Goal: Task Accomplishment & Management: Complete application form

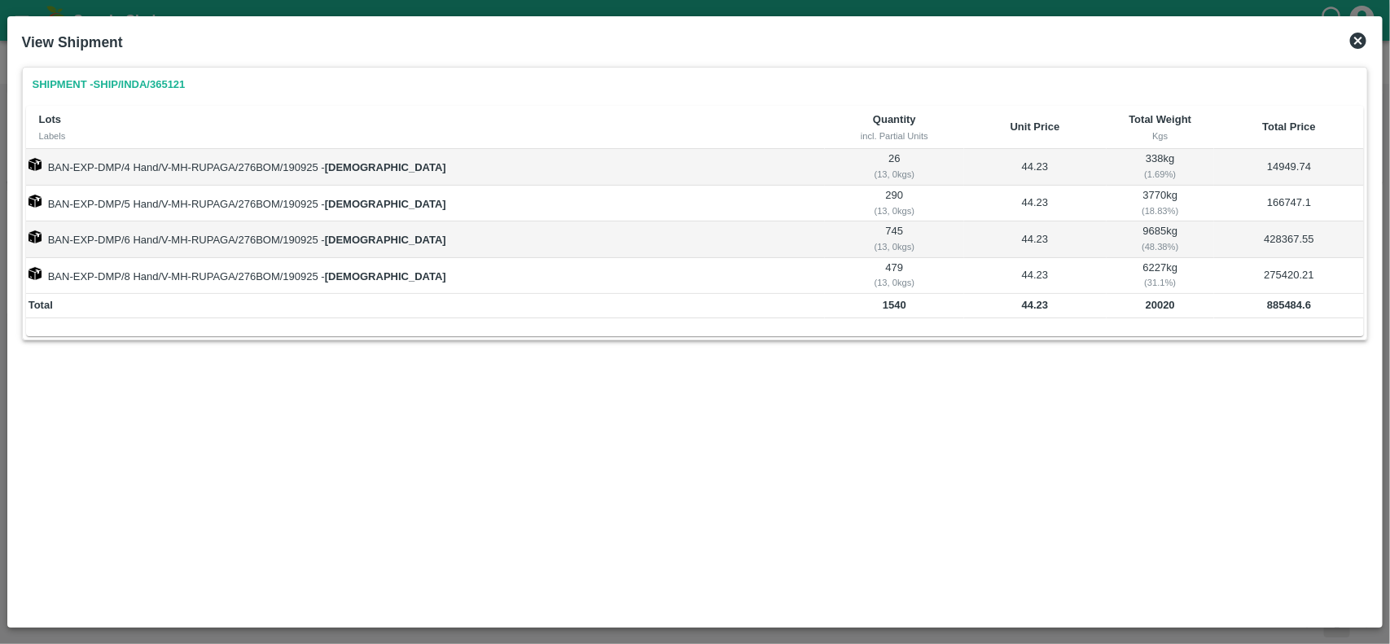
click at [1362, 37] on icon at bounding box center [1358, 41] width 16 height 16
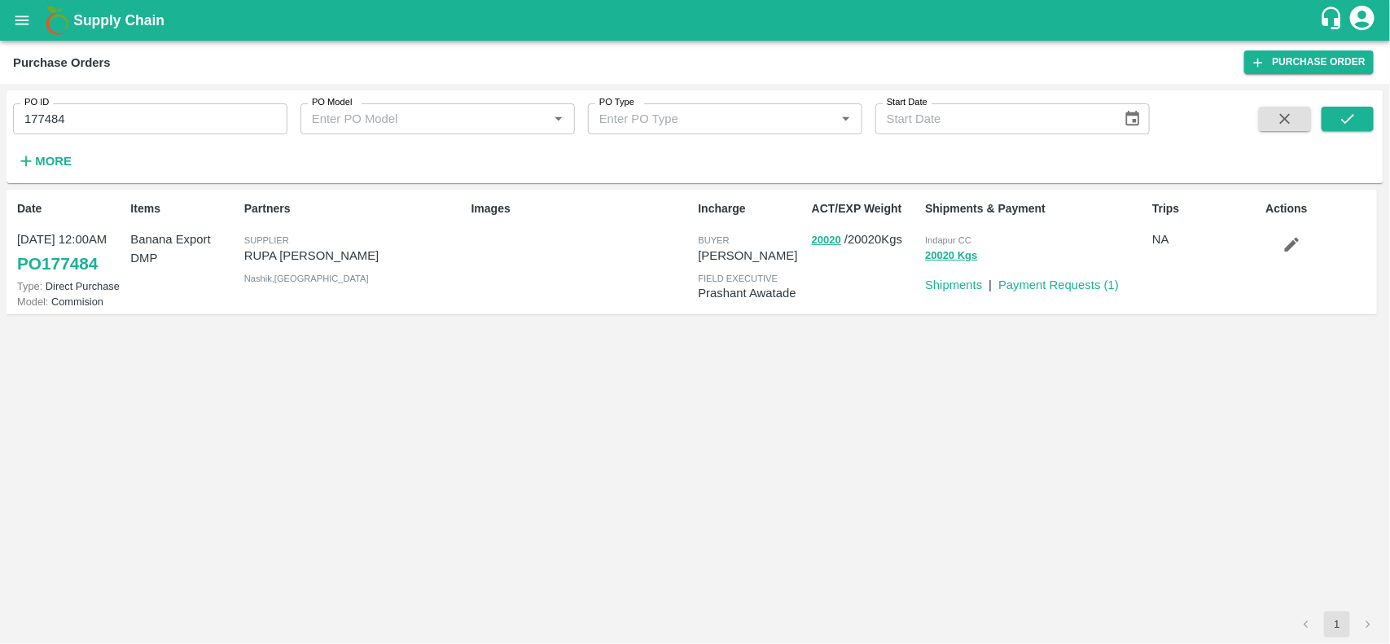
click at [172, 120] on input "177484" at bounding box center [150, 118] width 274 height 31
paste input "text"
click at [172, 120] on input "177478" at bounding box center [150, 118] width 274 height 31
click at [1356, 112] on icon "submit" at bounding box center [1347, 119] width 18 height 18
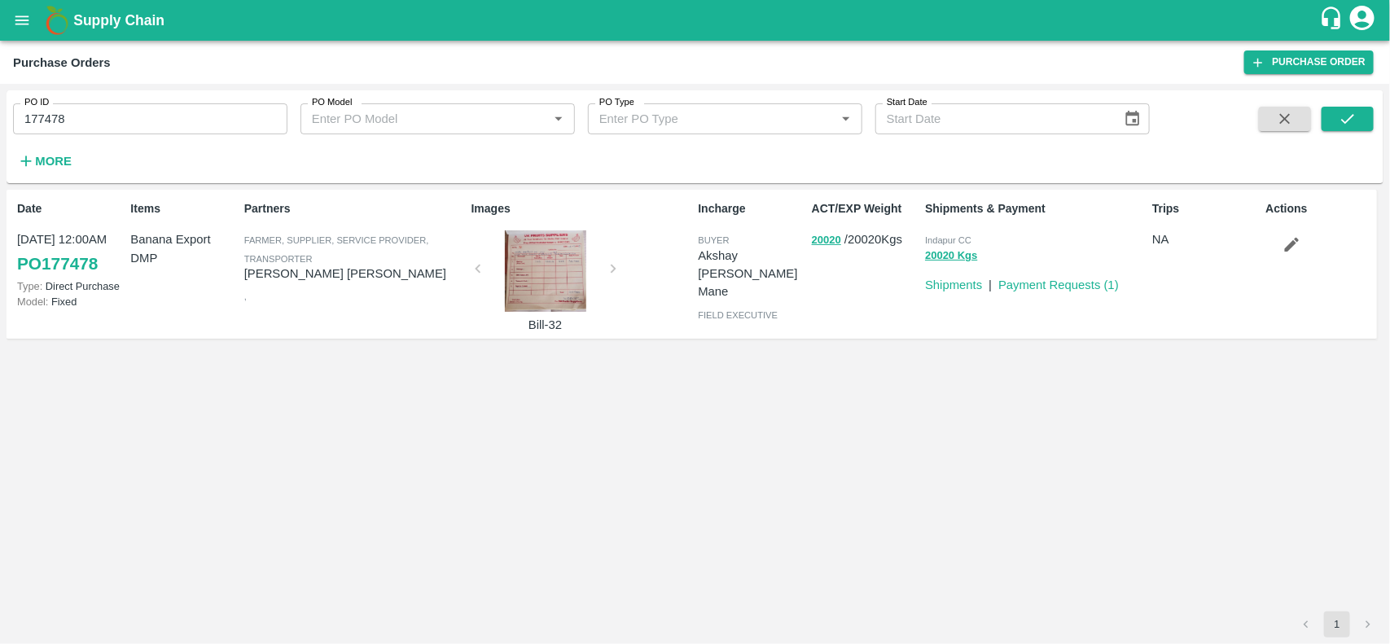
click at [331, 282] on p "[PERSON_NAME] [PERSON_NAME]" at bounding box center [354, 274] width 221 height 18
copy p "[PERSON_NAME] [PERSON_NAME]"
click at [331, 282] on p "[PERSON_NAME] [PERSON_NAME]" at bounding box center [354, 274] width 221 height 18
click at [104, 130] on input "177478" at bounding box center [150, 118] width 274 height 31
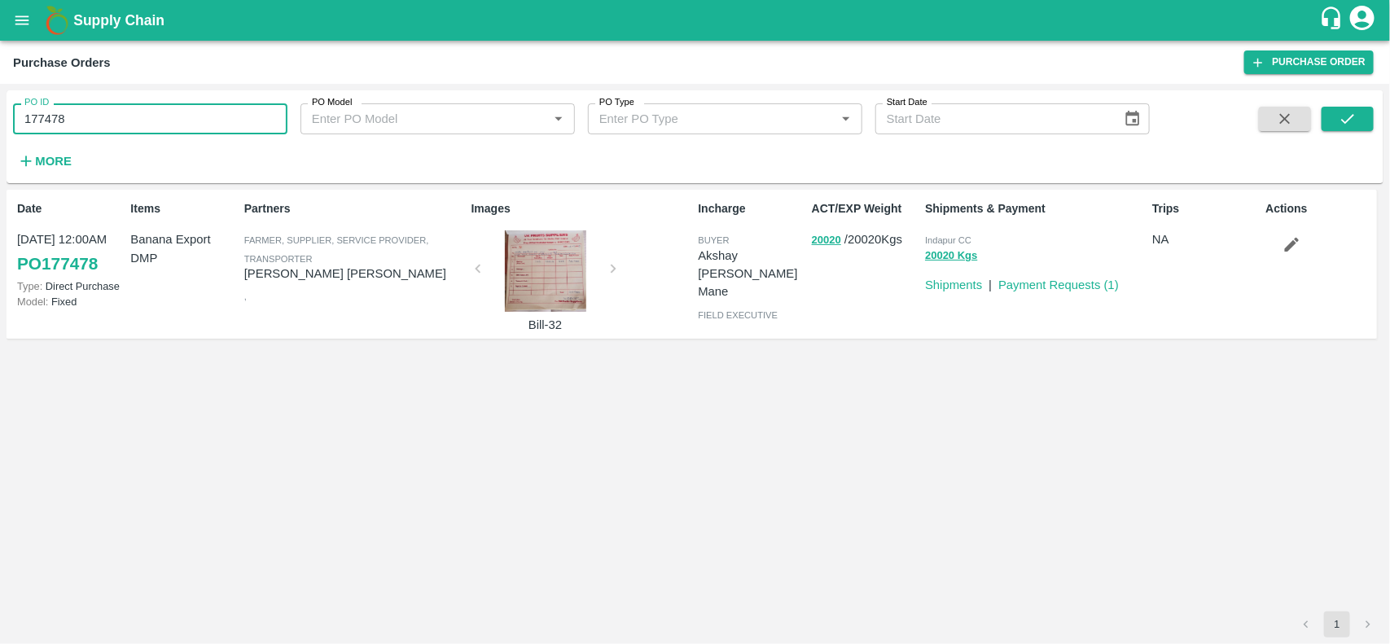
click at [104, 130] on input "177478" at bounding box center [150, 118] width 274 height 31
click at [816, 238] on button "20020" at bounding box center [826, 240] width 29 height 19
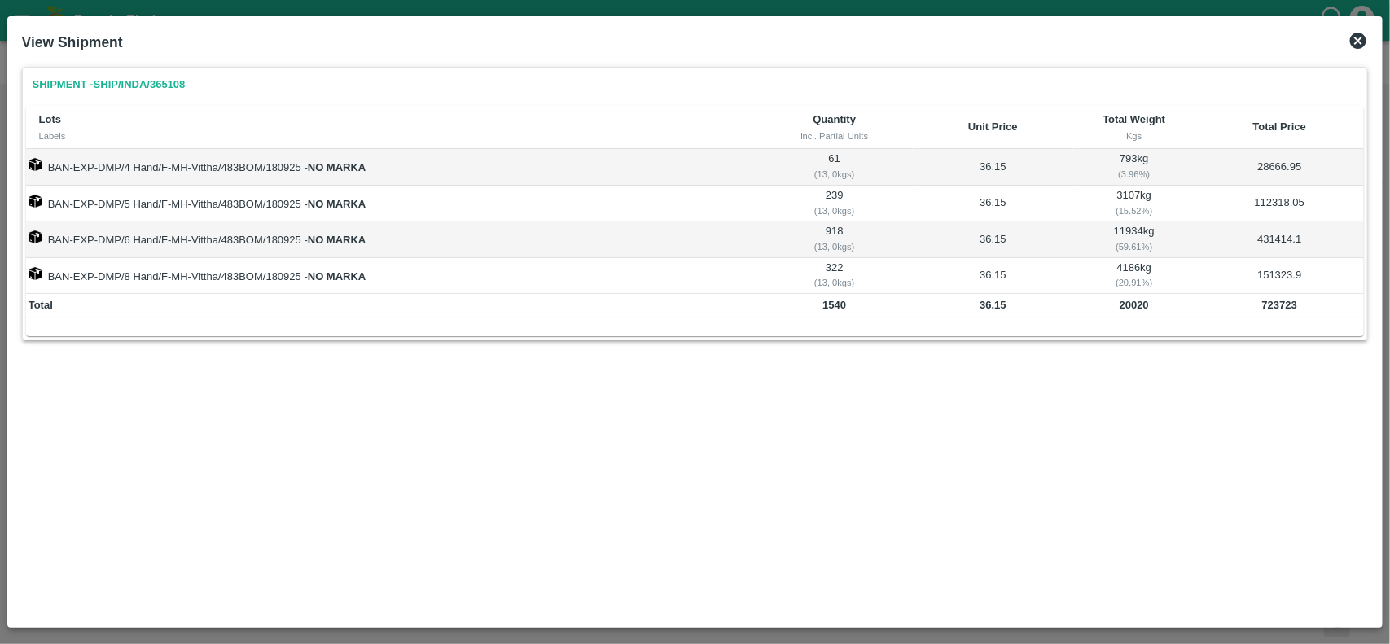
click at [1124, 306] on b "20020" at bounding box center [1133, 305] width 29 height 12
copy b "20020"
click at [1124, 306] on b "20020" at bounding box center [1133, 305] width 29 height 12
click at [985, 309] on b "36.15" at bounding box center [992, 305] width 27 height 12
copy b "36.15"
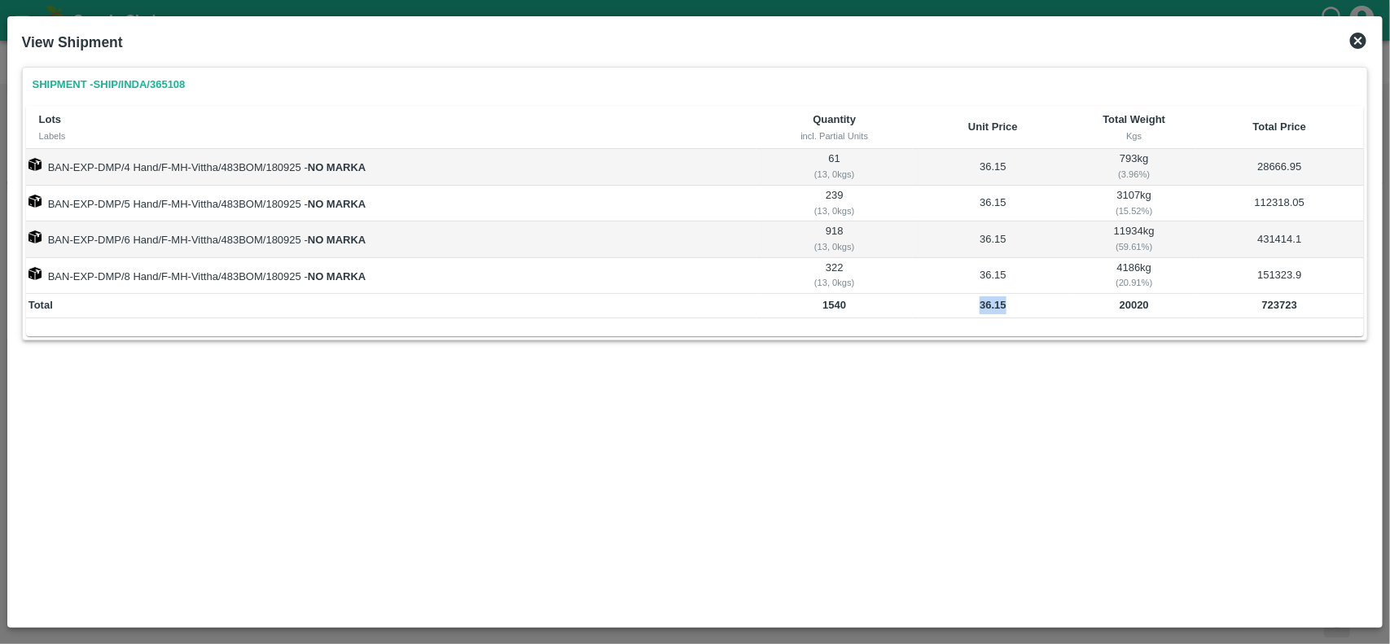
click at [985, 309] on b "36.15" at bounding box center [992, 305] width 27 height 12
click at [1364, 38] on icon at bounding box center [1358, 41] width 16 height 16
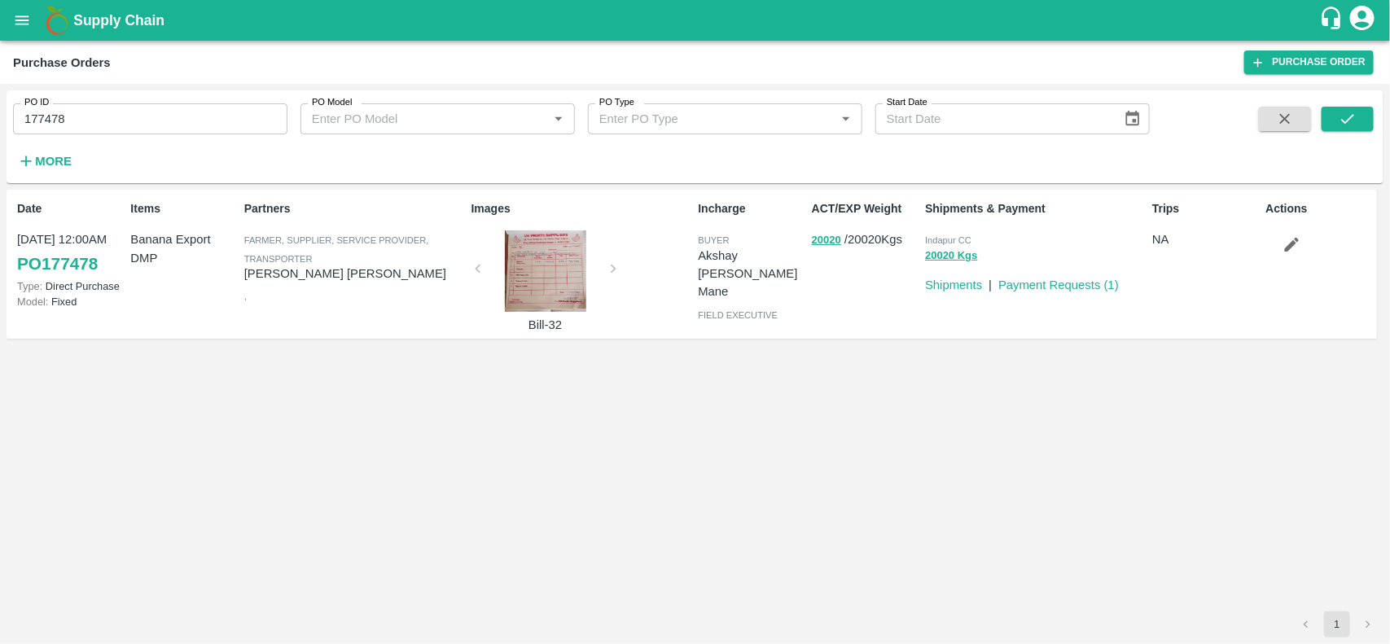
click at [192, 118] on input "177478" at bounding box center [150, 118] width 274 height 31
paste input "text"
type input "177179"
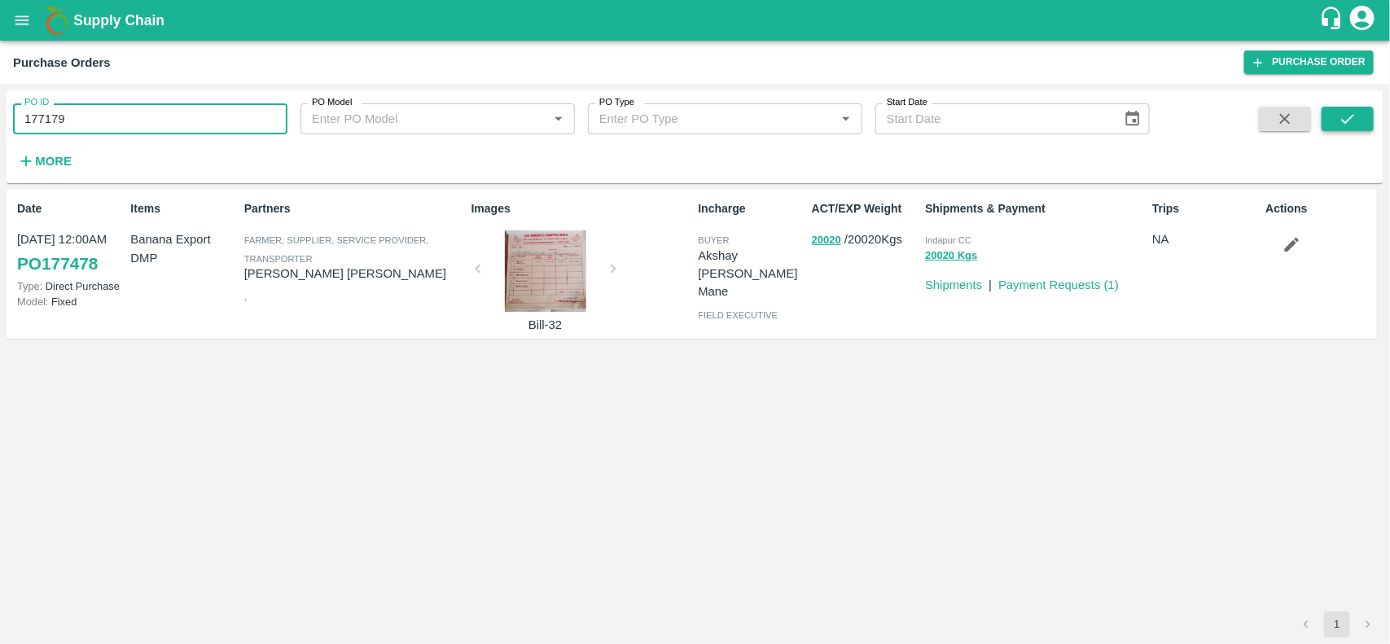
click at [1353, 120] on icon "submit" at bounding box center [1347, 119] width 18 height 18
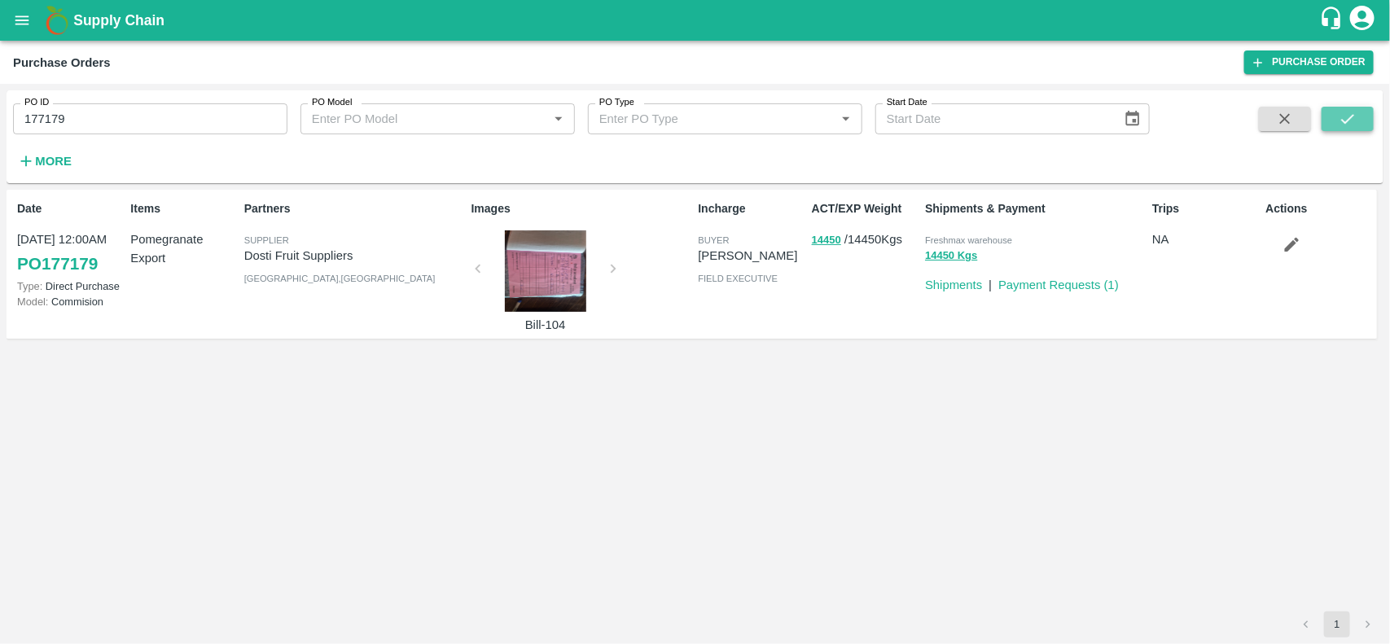
click at [1357, 112] on button "submit" at bounding box center [1347, 119] width 52 height 24
click at [281, 247] on p "Dosti Fruit Suppliers" at bounding box center [354, 256] width 221 height 18
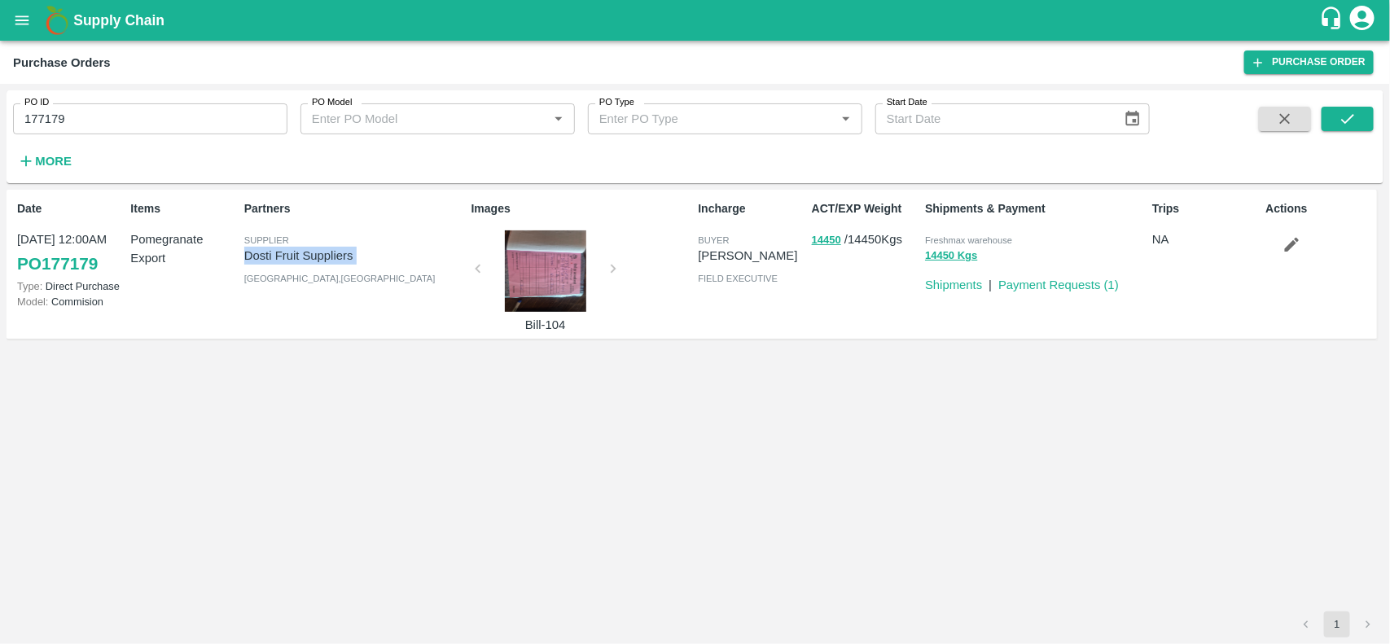
click at [281, 247] on p "Dosti Fruit Suppliers" at bounding box center [354, 256] width 221 height 18
copy p "Dosti Fruit Suppliers"
click at [281, 262] on p "Dosti Fruit Suppliers" at bounding box center [354, 256] width 221 height 18
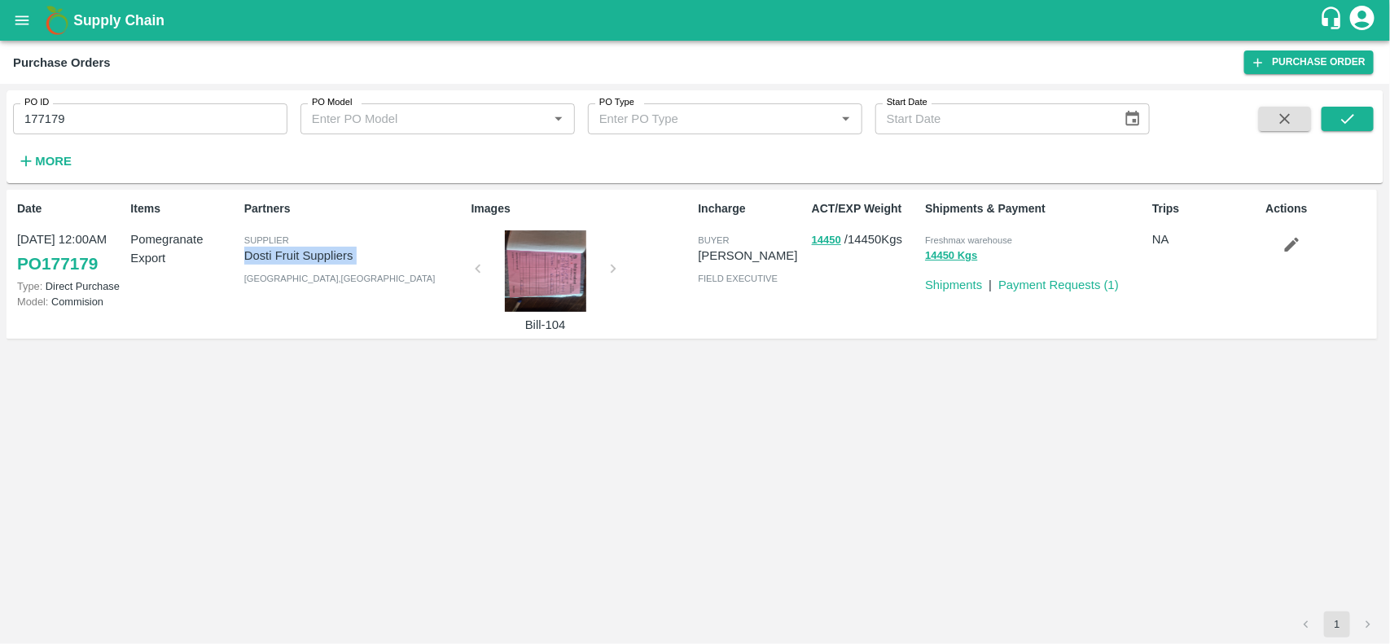
click at [281, 262] on p "Dosti Fruit Suppliers" at bounding box center [354, 256] width 221 height 18
click at [281, 261] on p "Dosti Fruit Suppliers" at bounding box center [354, 256] width 221 height 18
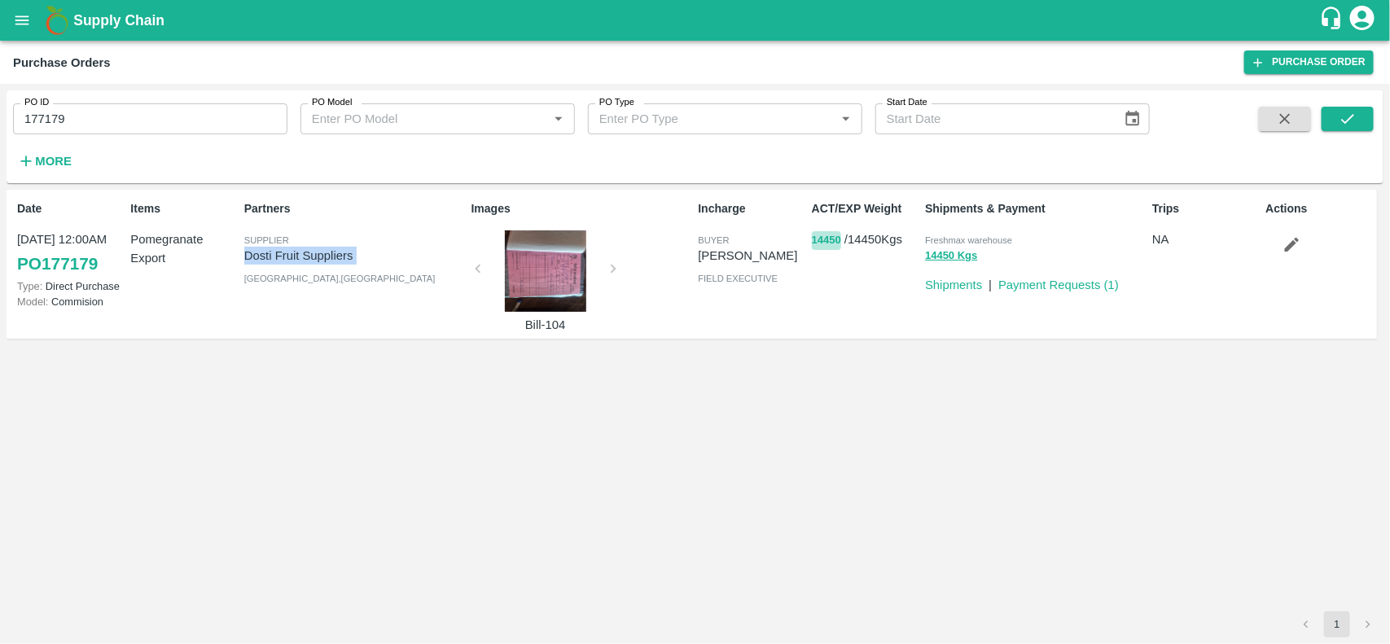
click at [813, 231] on button "14450" at bounding box center [826, 240] width 29 height 19
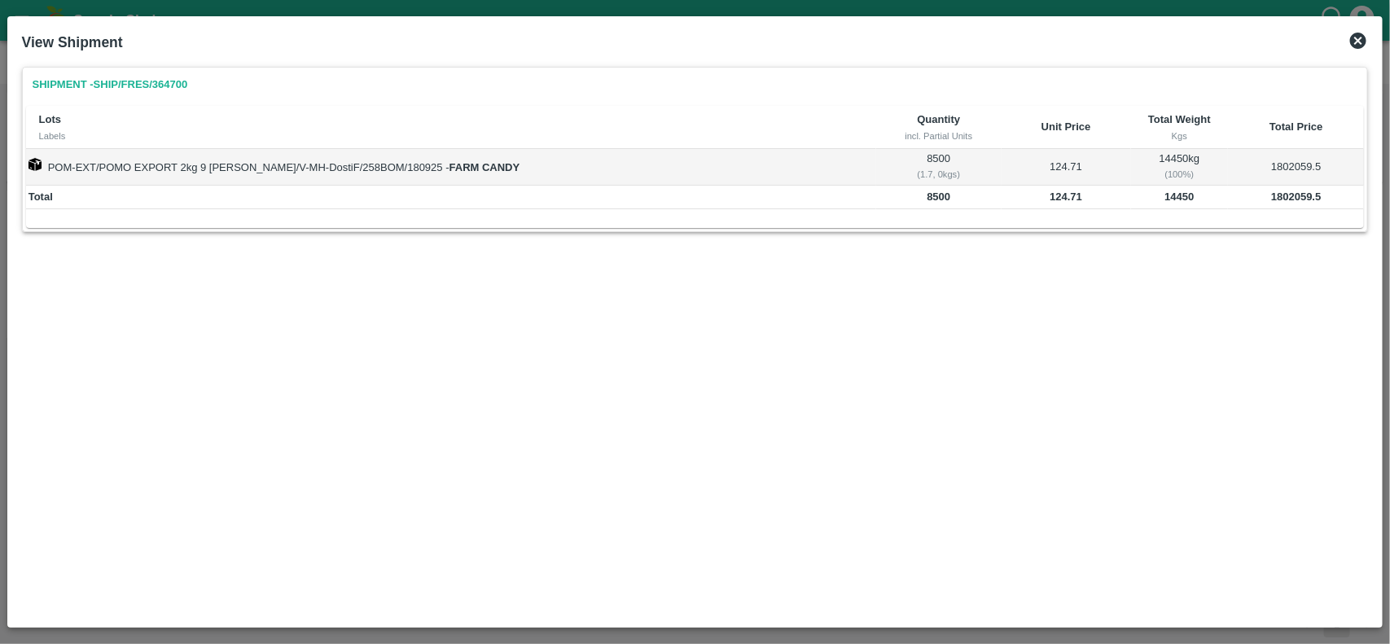
click at [1164, 198] on b "14450" at bounding box center [1178, 197] width 29 height 12
copy b "14450"
click at [1164, 198] on b "14450" at bounding box center [1178, 197] width 29 height 12
click at [1049, 194] on b "124.71" at bounding box center [1065, 197] width 33 height 12
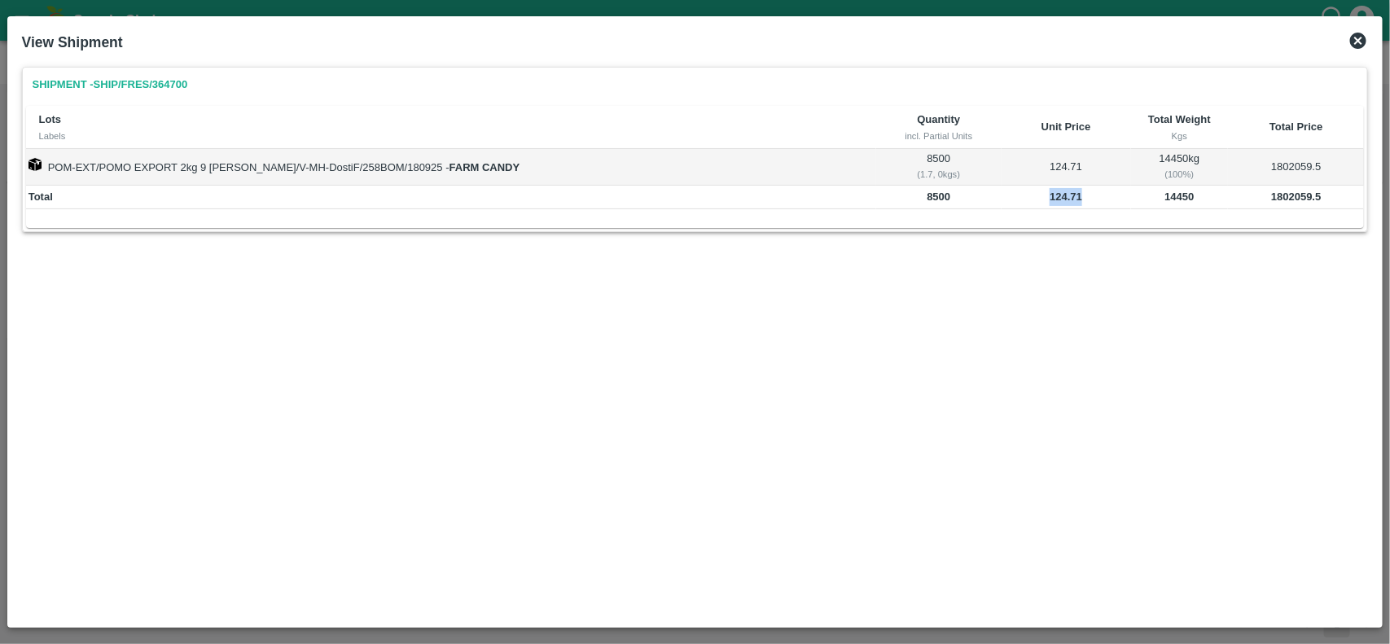
click at [1049, 194] on b "124.71" at bounding box center [1065, 197] width 33 height 12
copy b "124.71"
click at [1360, 42] on icon at bounding box center [1358, 41] width 20 height 20
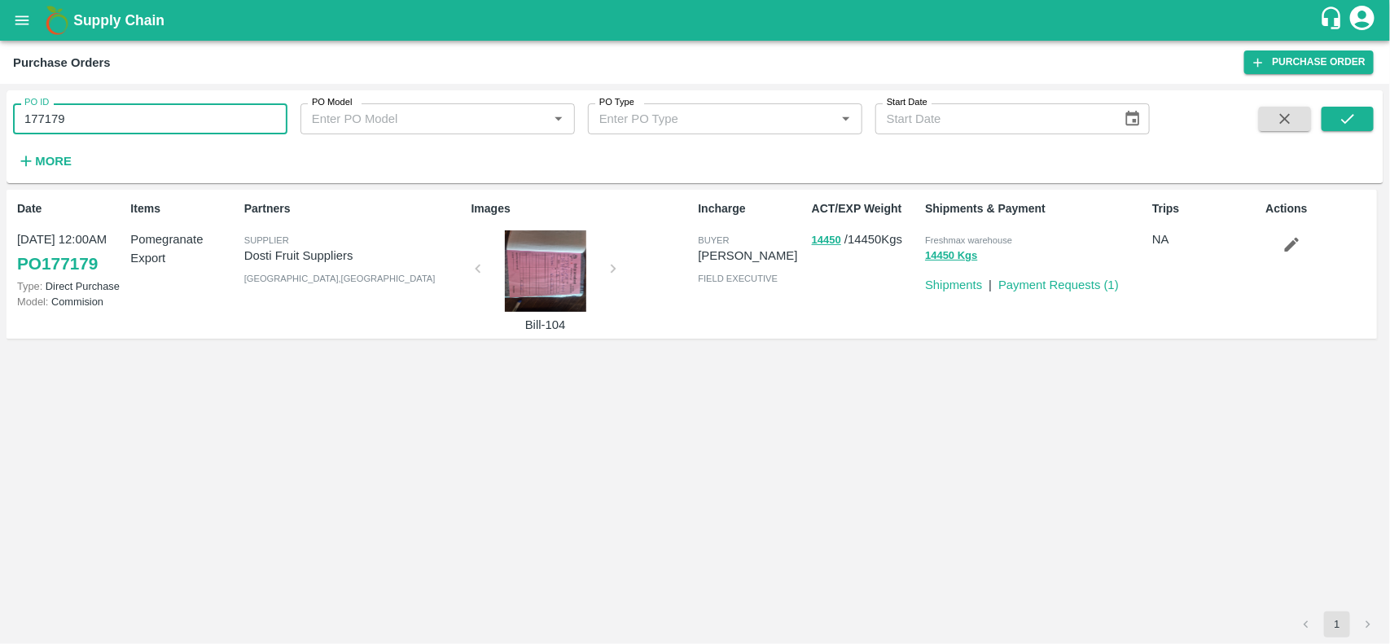
click at [191, 112] on input "177179" at bounding box center [150, 118] width 274 height 31
click at [106, 130] on input "177179" at bounding box center [150, 118] width 274 height 31
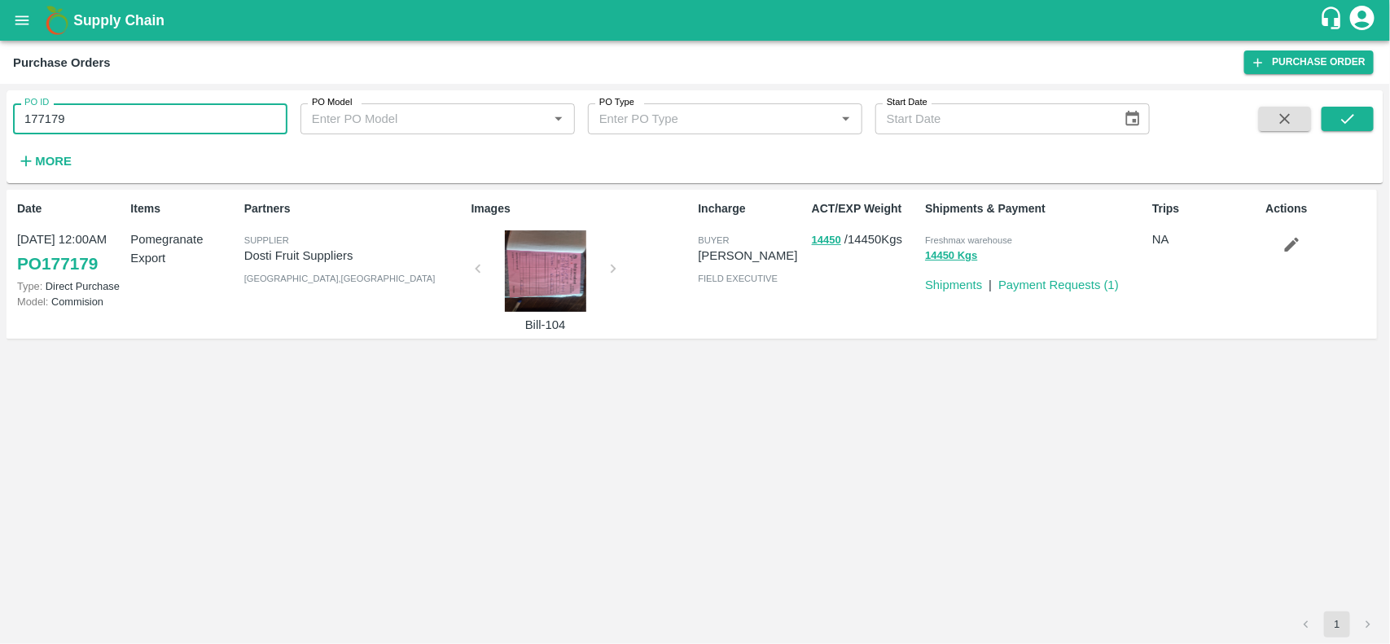
paste input "text"
click at [106, 130] on input "176733" at bounding box center [150, 118] width 274 height 31
click at [1354, 133] on span at bounding box center [1347, 140] width 52 height 67
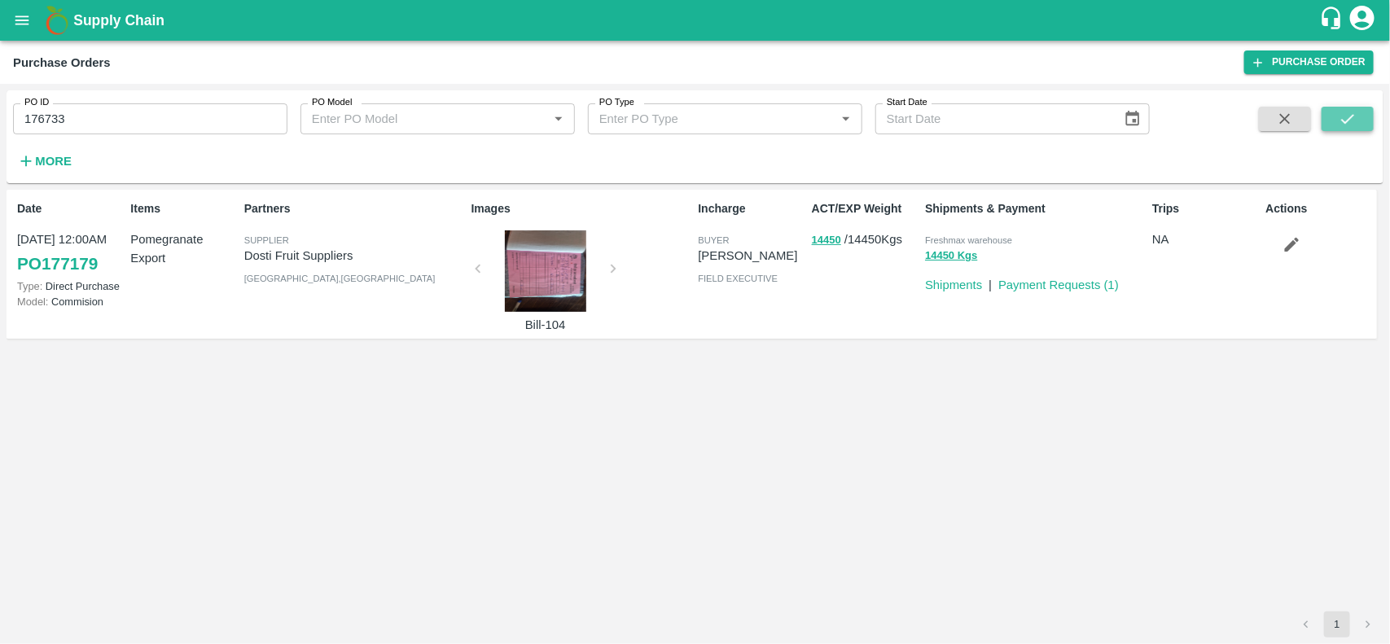
click at [1356, 125] on icon "submit" at bounding box center [1347, 119] width 18 height 18
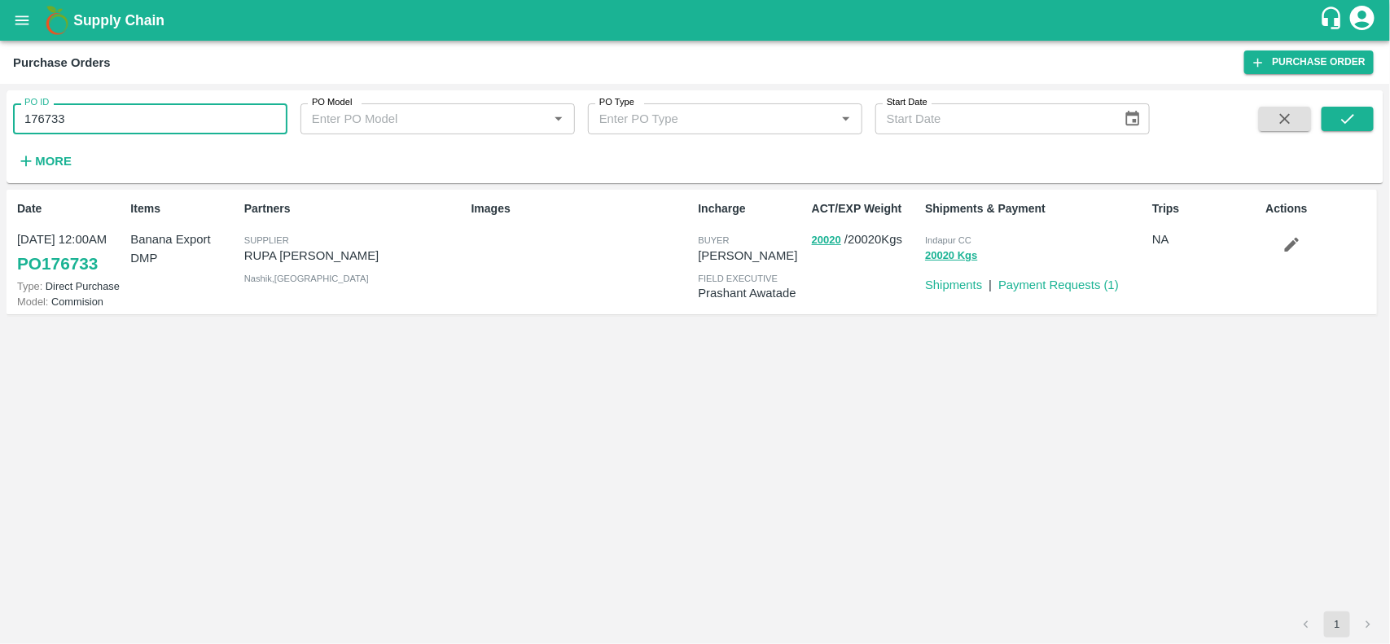
click at [167, 123] on input "176733" at bounding box center [150, 118] width 274 height 31
click at [355, 252] on p "RUPA [PERSON_NAME]" at bounding box center [354, 256] width 221 height 18
copy p "SANKHESARA"
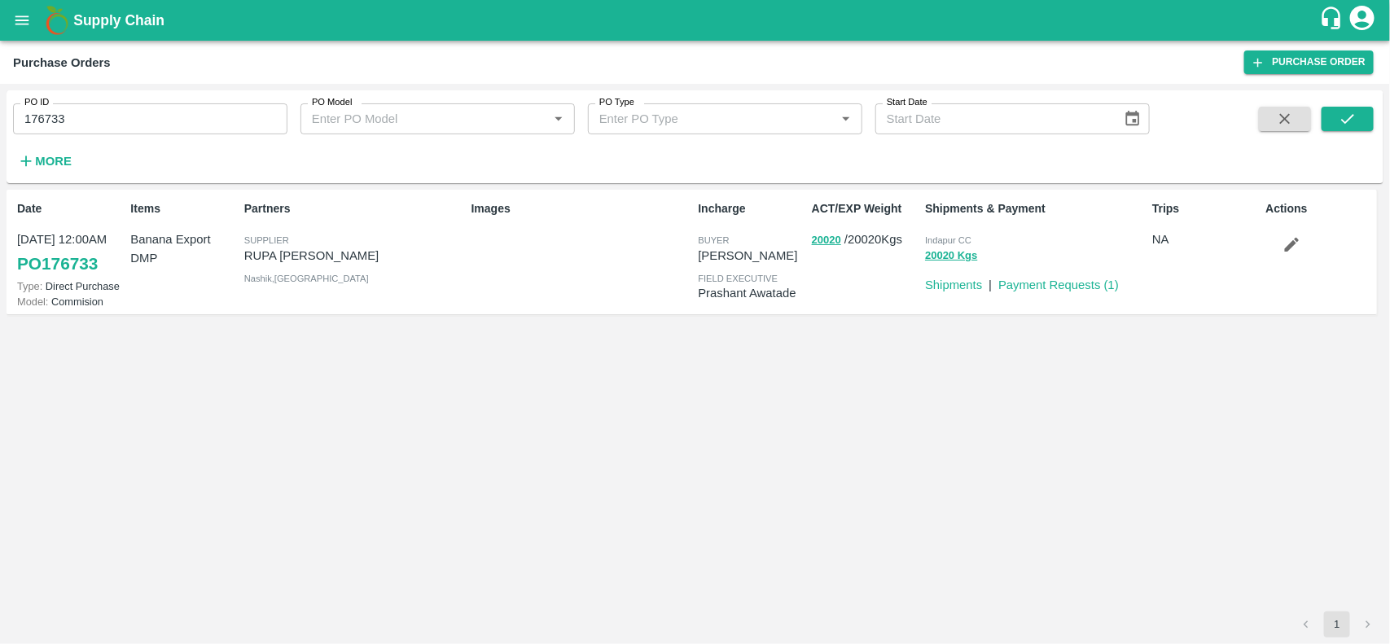
click at [355, 252] on p "RUPA [PERSON_NAME]" at bounding box center [354, 256] width 221 height 18
copy p "RUPA [PERSON_NAME]"
click at [355, 252] on p "RUPA [PERSON_NAME]" at bounding box center [354, 256] width 221 height 18
click at [156, 120] on input "176733" at bounding box center [150, 118] width 274 height 31
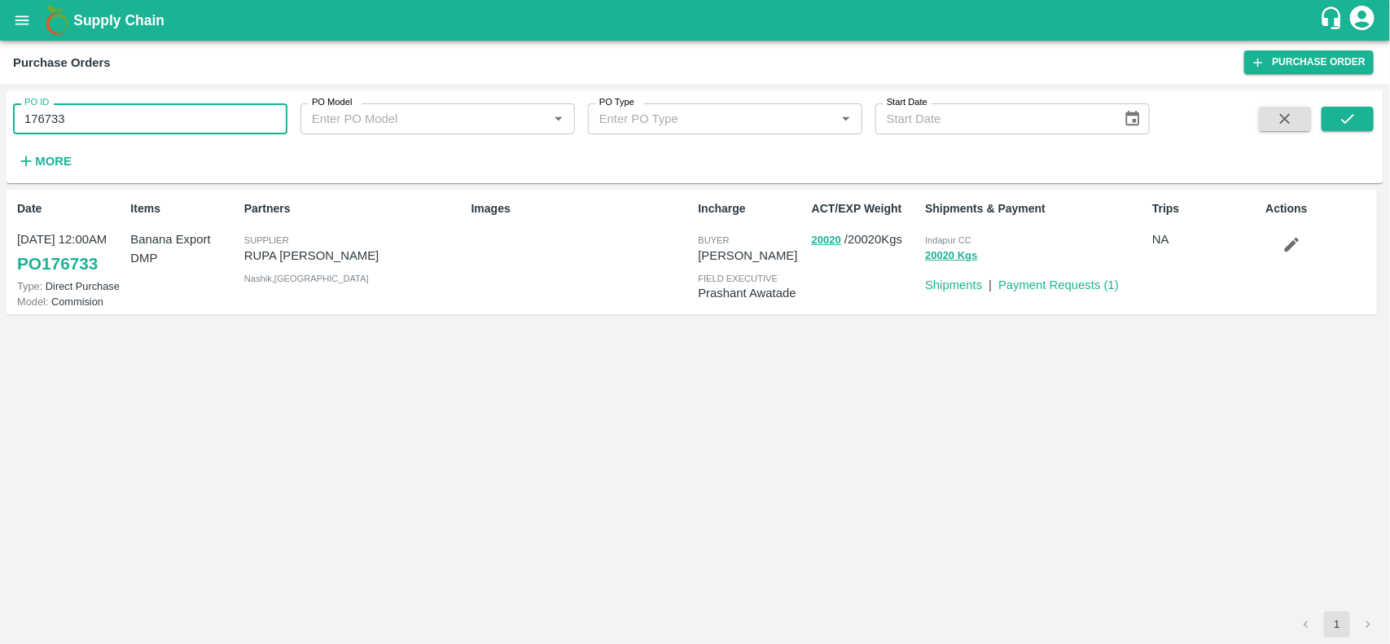
click at [156, 120] on input "176733" at bounding box center [150, 118] width 274 height 31
click at [814, 239] on button "20020" at bounding box center [826, 240] width 29 height 19
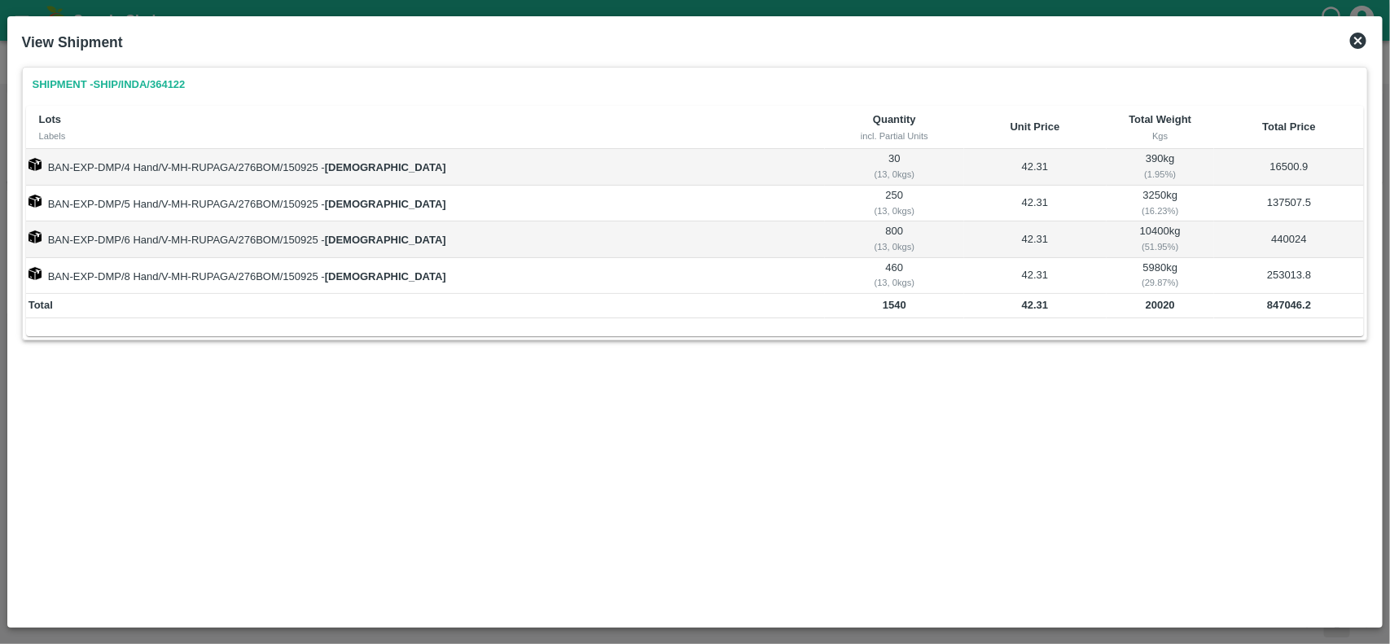
click at [1146, 304] on b "20020" at bounding box center [1160, 305] width 29 height 12
copy b "20020"
click at [1022, 311] on b "42.31" at bounding box center [1035, 305] width 27 height 12
copy b "42.31"
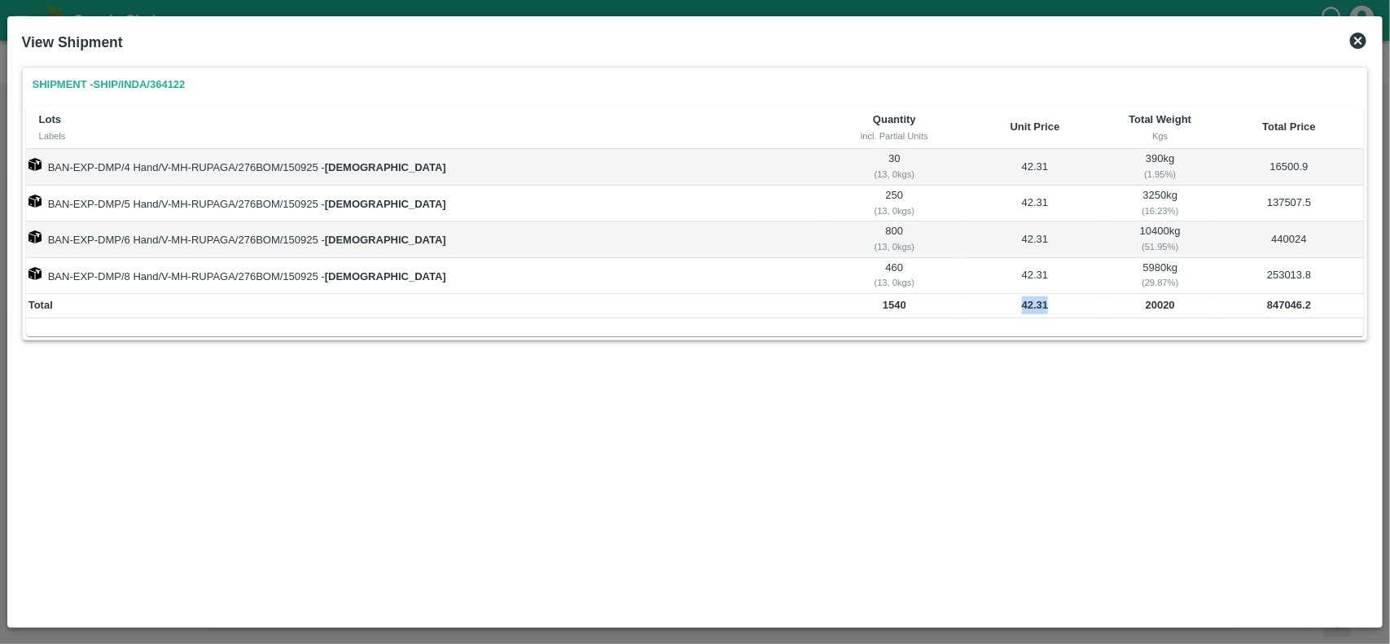
click at [1022, 311] on b "42.31" at bounding box center [1035, 305] width 27 height 12
click at [1357, 46] on icon at bounding box center [1358, 41] width 16 height 16
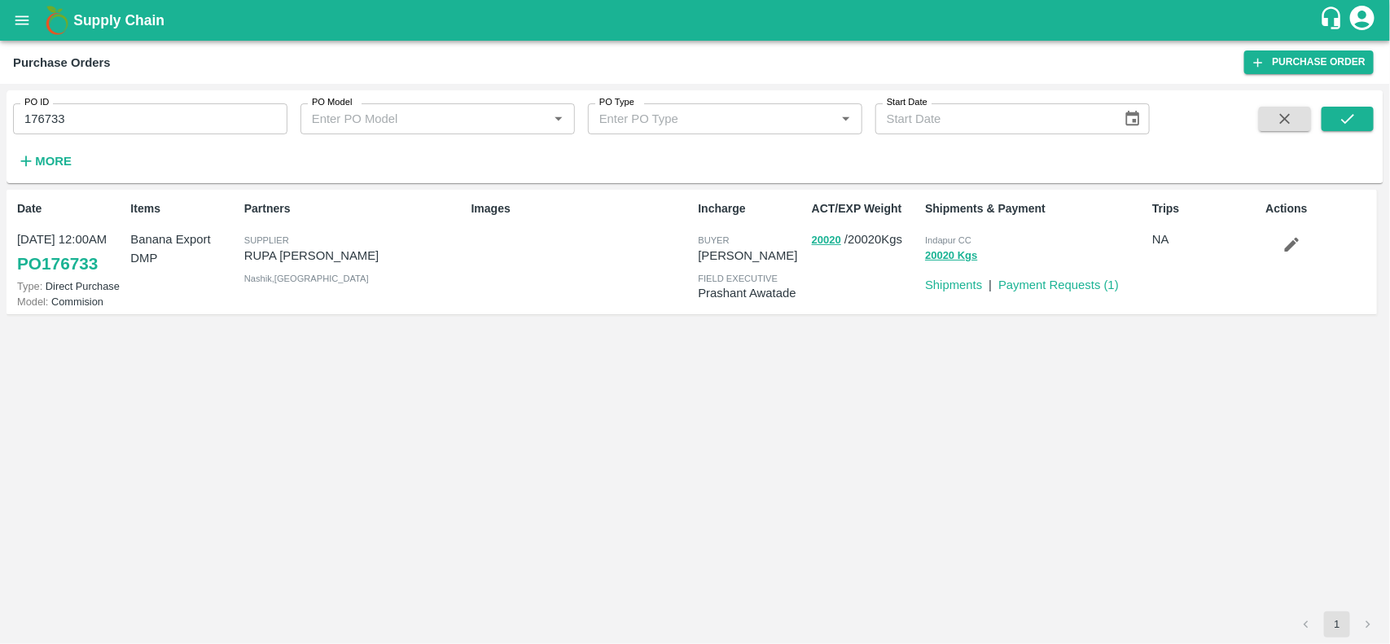
click at [234, 110] on input "176733" at bounding box center [150, 118] width 274 height 31
paste input "text"
click at [234, 110] on input "176732" at bounding box center [150, 118] width 274 height 31
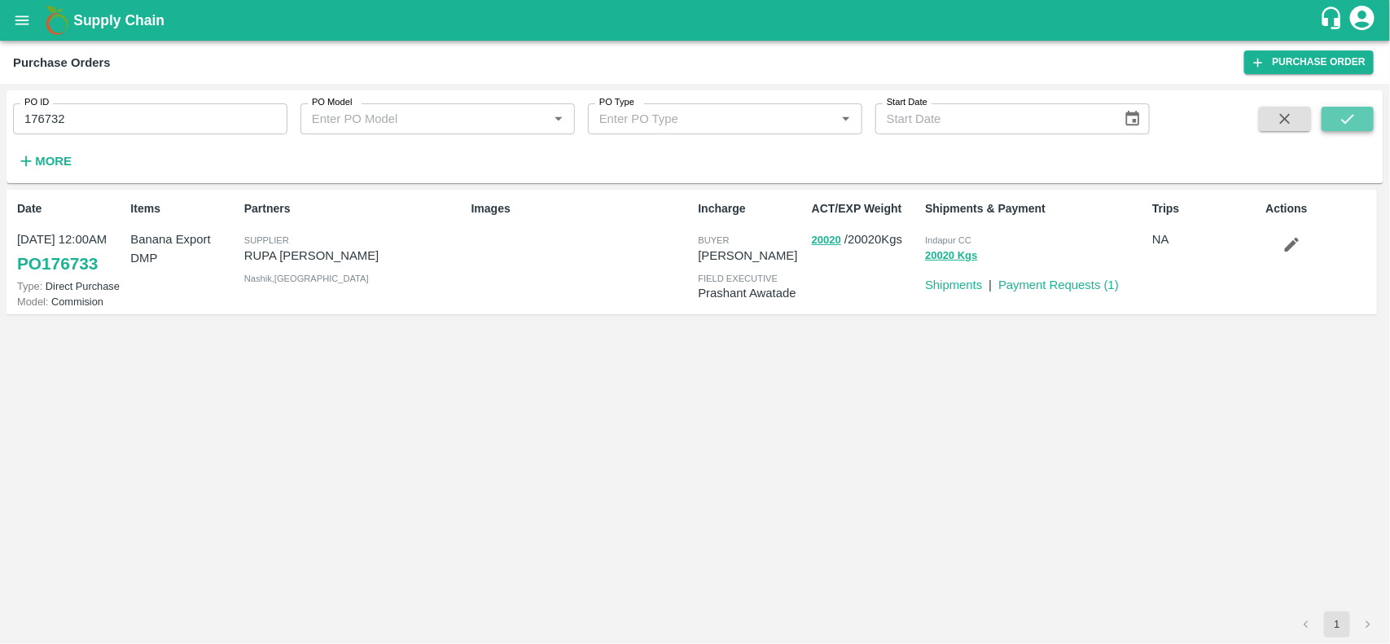
click at [1340, 107] on button "submit" at bounding box center [1347, 119] width 52 height 24
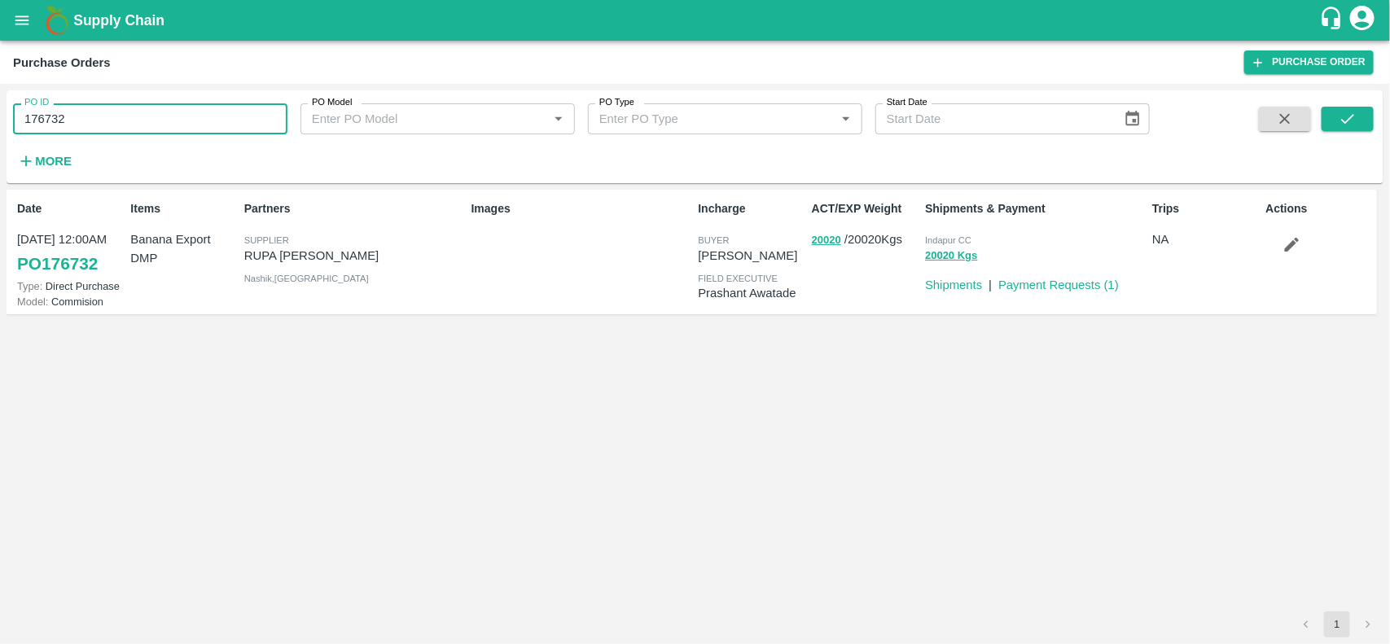
click at [156, 107] on input "176732" at bounding box center [150, 118] width 274 height 31
click at [829, 245] on button "20020" at bounding box center [826, 240] width 29 height 19
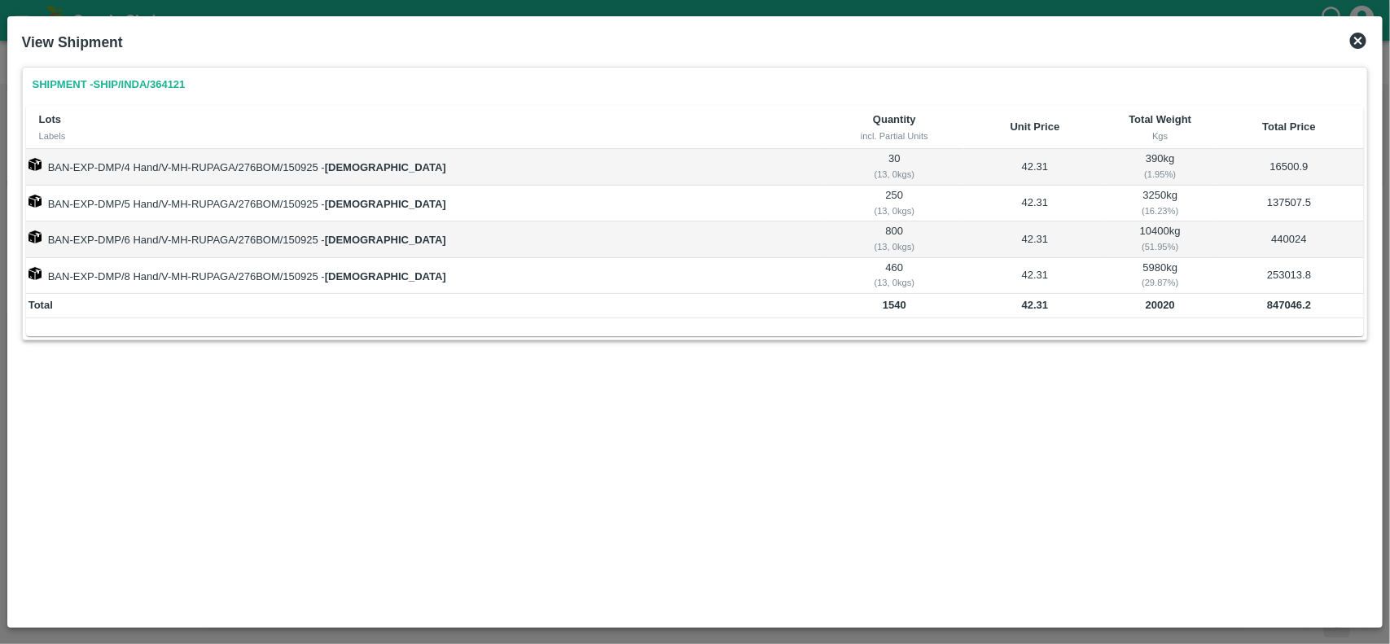
click at [1146, 308] on b "20020" at bounding box center [1160, 305] width 29 height 12
click at [1022, 308] on b "42.31" at bounding box center [1035, 305] width 27 height 12
click at [1356, 45] on icon at bounding box center [1358, 41] width 16 height 16
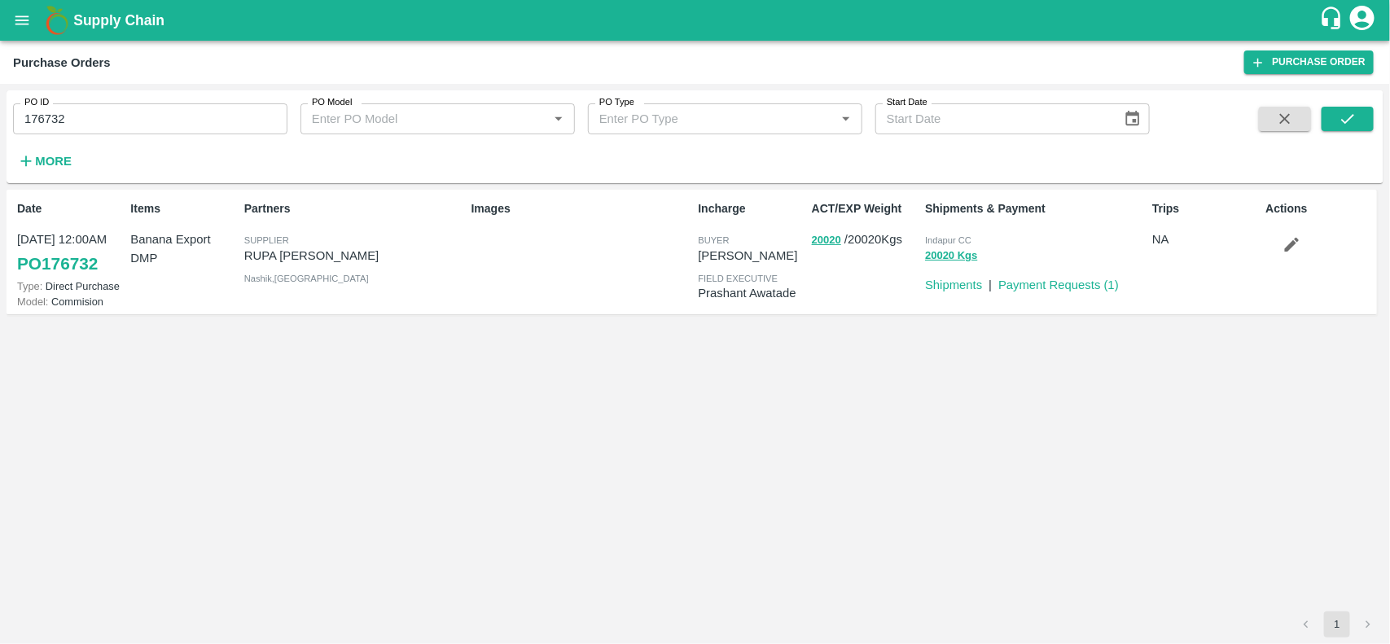
click at [134, 130] on input "176732" at bounding box center [150, 118] width 274 height 31
paste input "text"
click at [134, 130] on input "176033" at bounding box center [150, 118] width 274 height 31
click at [1344, 129] on button "submit" at bounding box center [1347, 119] width 52 height 24
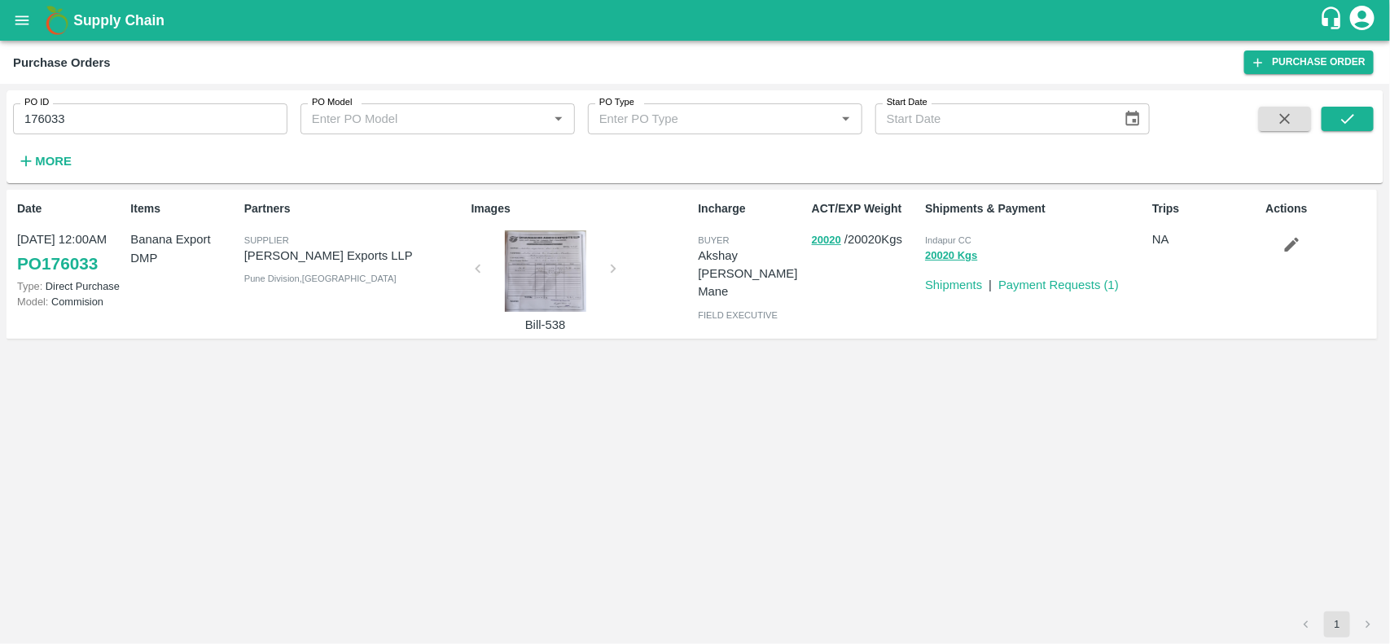
click at [319, 247] on p "[PERSON_NAME] Exports LLP" at bounding box center [354, 256] width 221 height 18
click at [135, 114] on input "176033" at bounding box center [150, 118] width 274 height 31
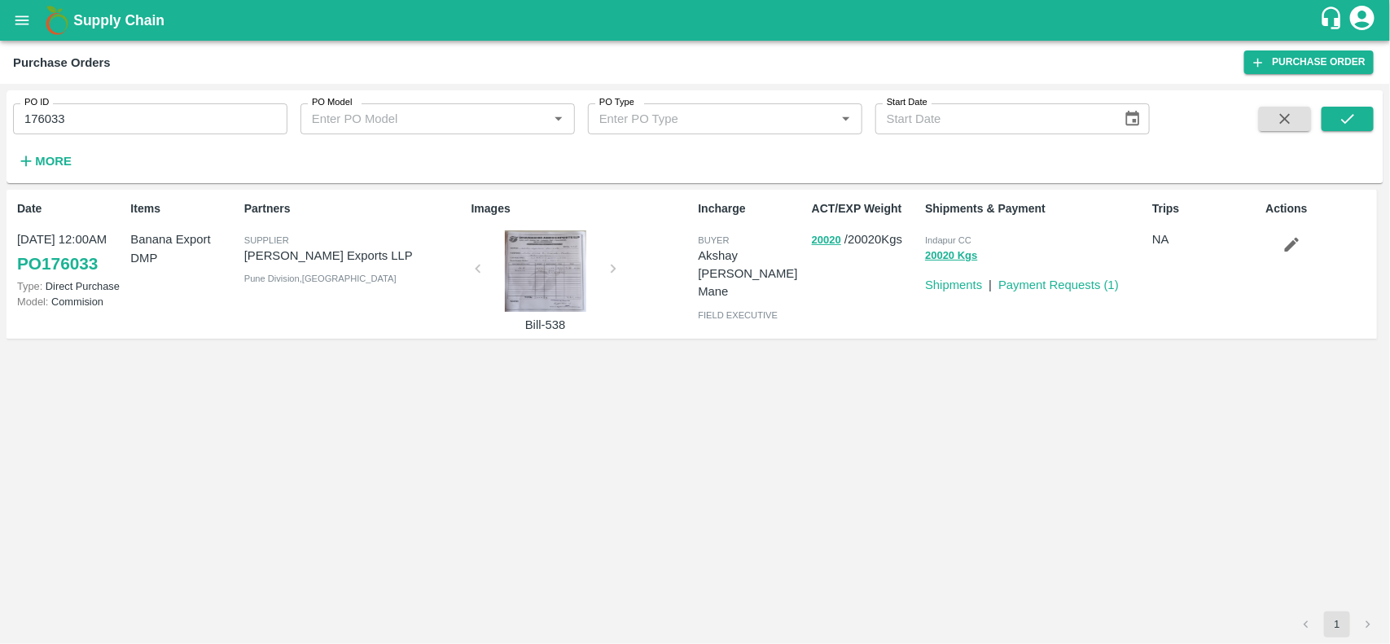
click at [291, 258] on p "[PERSON_NAME] Exports LLP" at bounding box center [354, 256] width 221 height 18
click at [171, 129] on input "176033" at bounding box center [150, 118] width 274 height 31
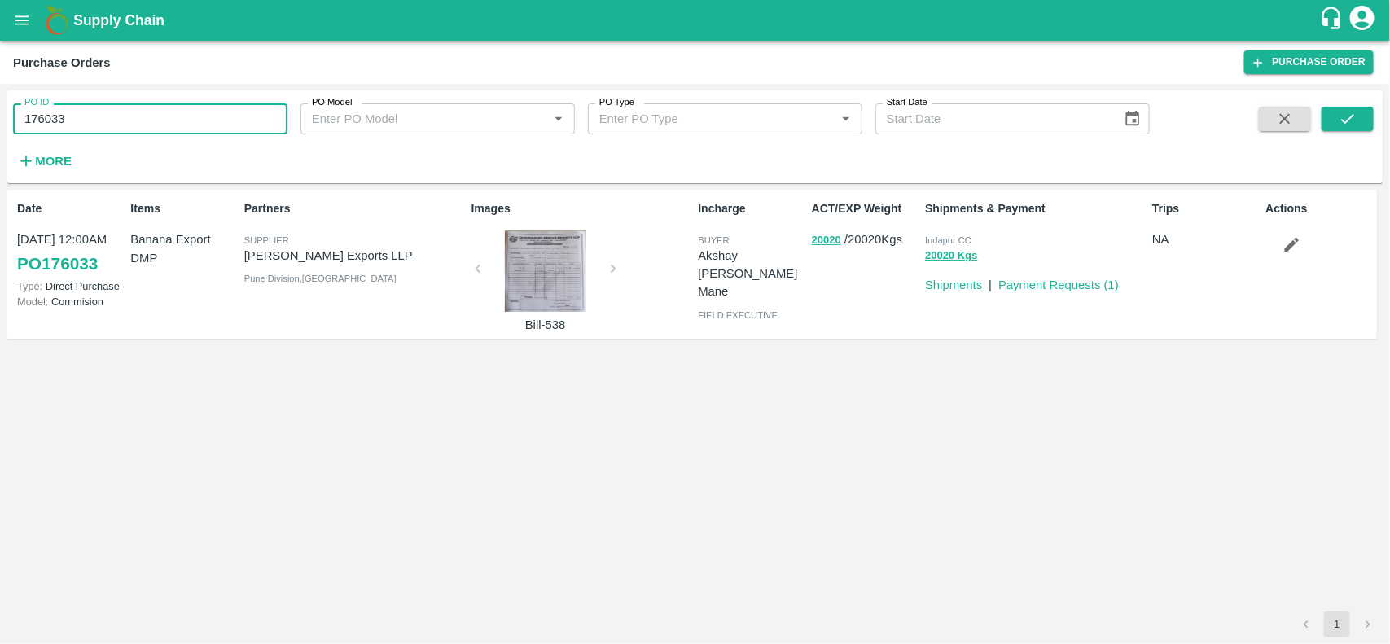
click at [171, 129] on input "176033" at bounding box center [150, 118] width 274 height 31
click at [164, 110] on input "176033" at bounding box center [150, 118] width 274 height 31
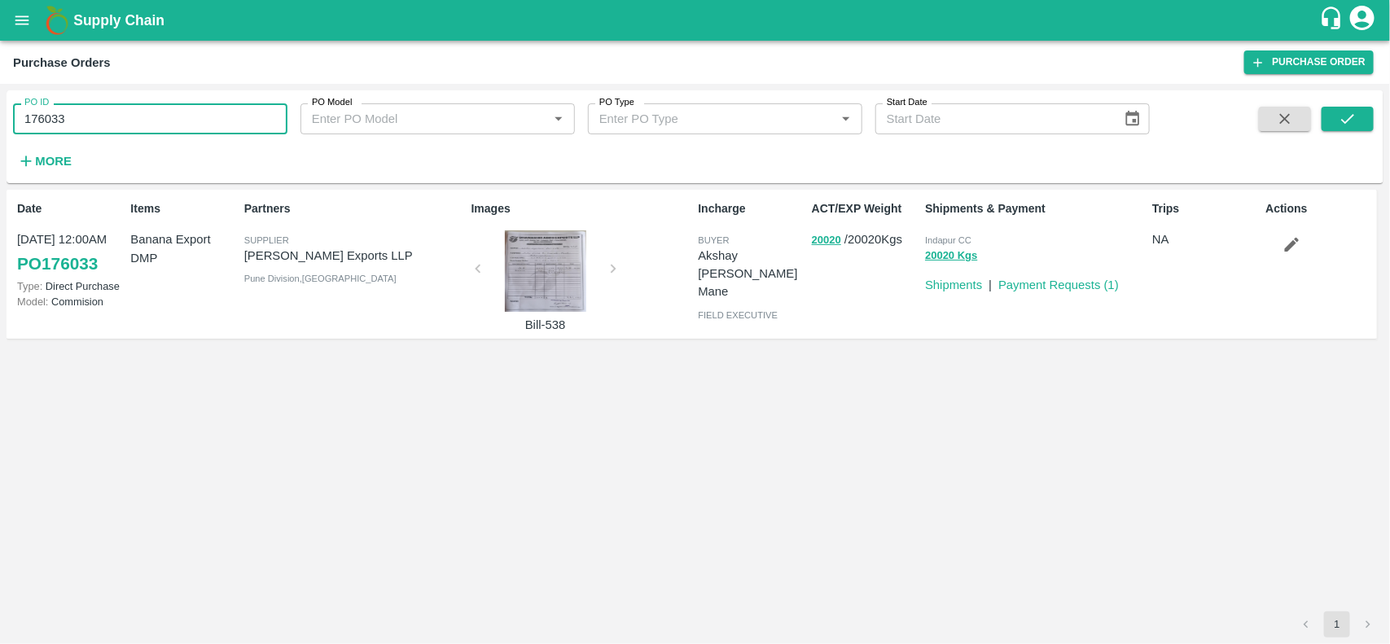
click at [164, 110] on input "176033" at bounding box center [150, 118] width 274 height 31
click at [818, 245] on button "20020" at bounding box center [826, 240] width 29 height 19
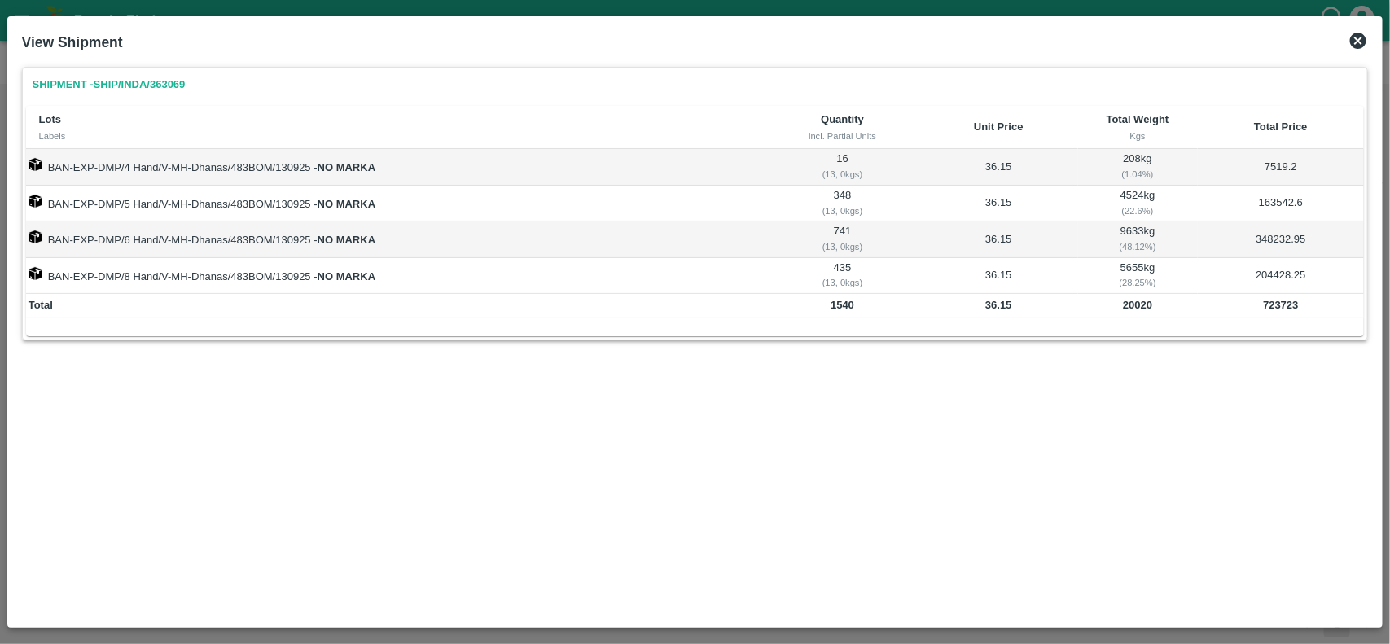
click at [1134, 314] on td "20020" at bounding box center [1138, 306] width 120 height 24
click at [989, 319] on div "Lots Labels Quantity incl. Partial Units Unit Price Total Weight Kgs Total Pric…" at bounding box center [695, 221] width 1338 height 230
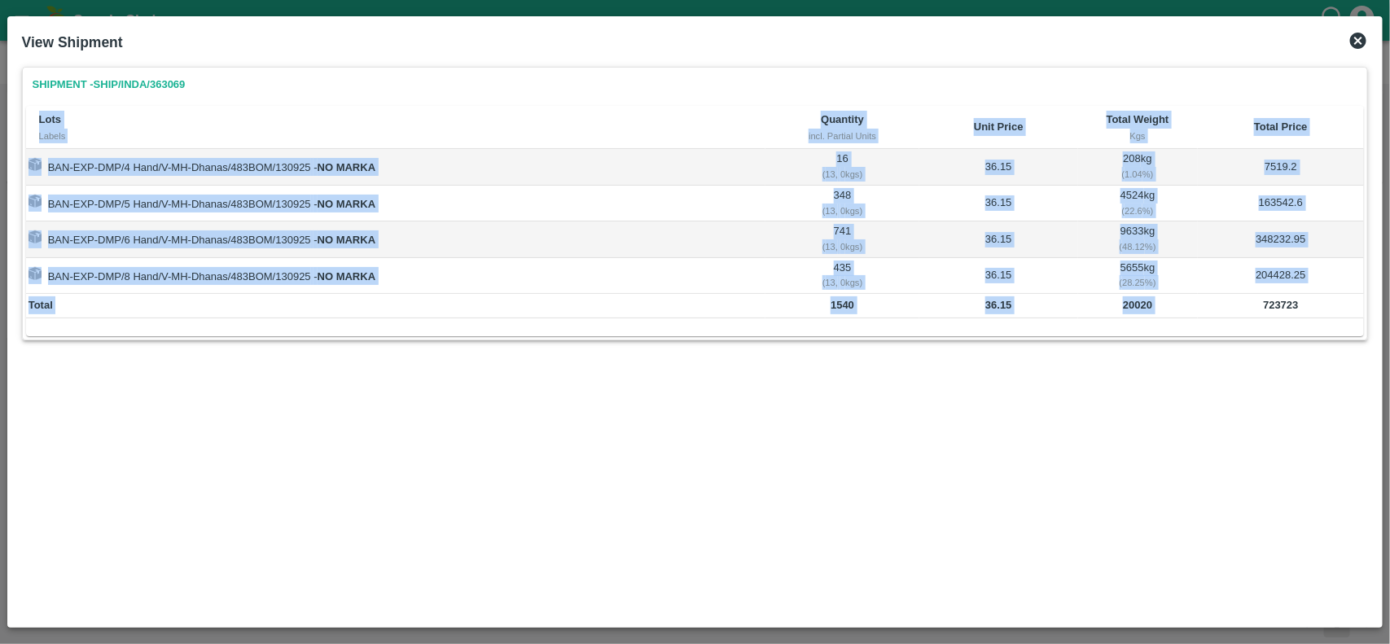
click at [989, 319] on div "Lots Labels Quantity incl. Partial Units Unit Price Total Weight Kgs Total Pric…" at bounding box center [695, 221] width 1338 height 230
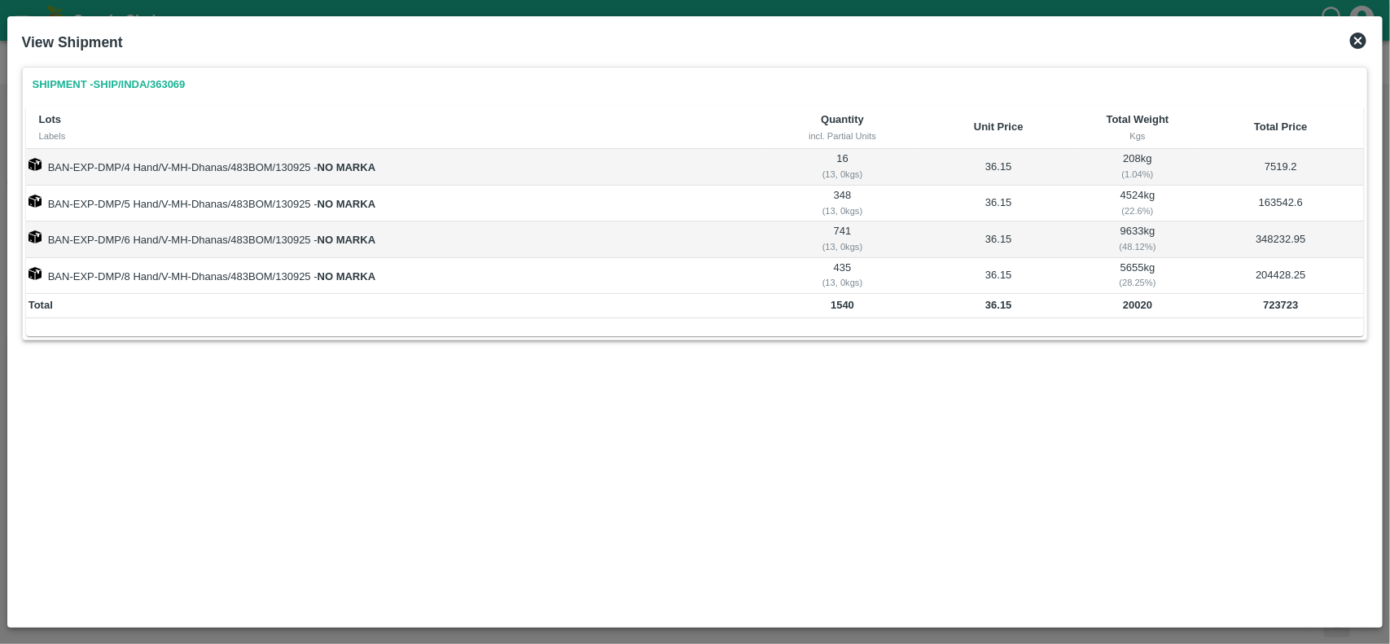
click at [992, 299] on td "36.15" at bounding box center [998, 306] width 159 height 24
click at [1352, 42] on icon at bounding box center [1358, 41] width 16 height 16
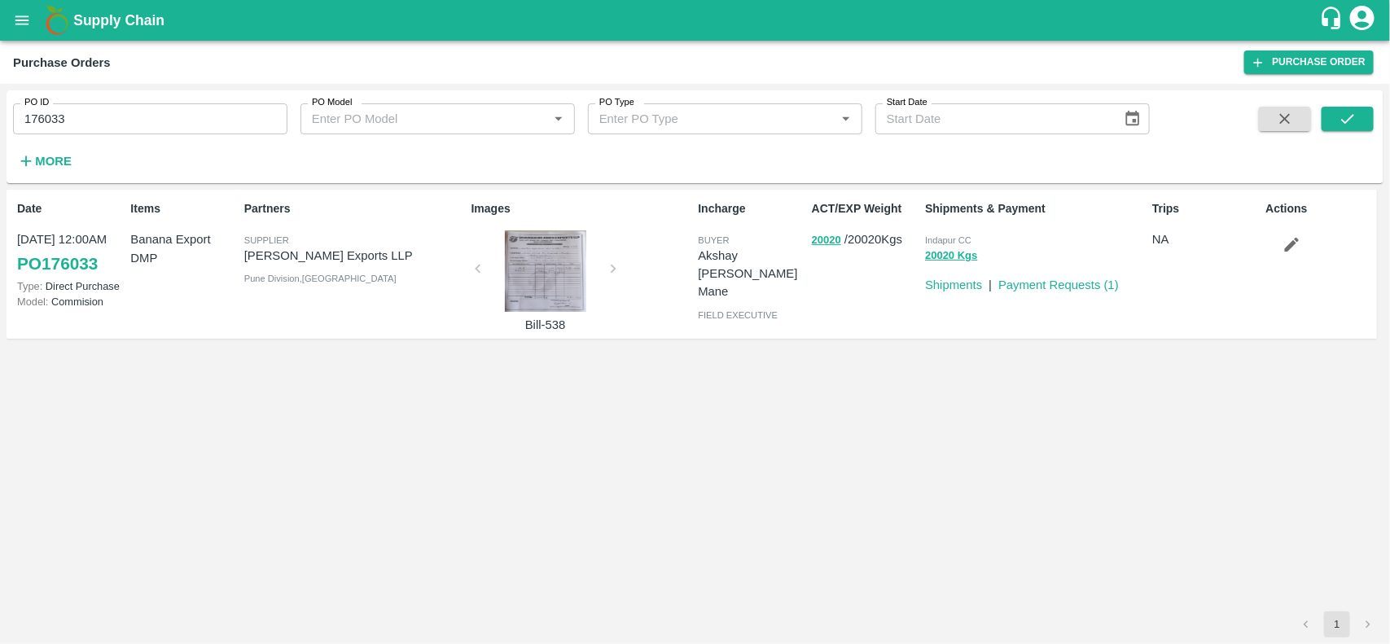
click at [173, 119] on input "176033" at bounding box center [150, 118] width 274 height 31
paste input "text"
click at [173, 119] on input "175398" at bounding box center [150, 118] width 274 height 31
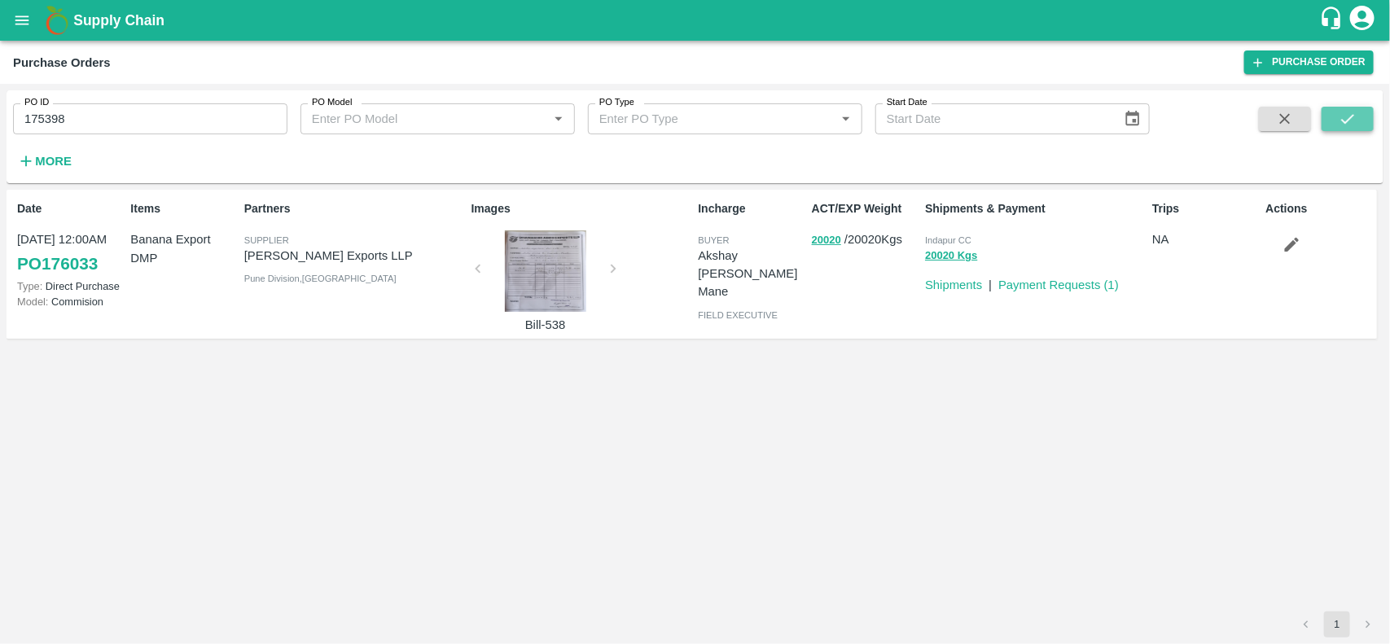
click at [1342, 115] on icon "submit" at bounding box center [1347, 119] width 18 height 18
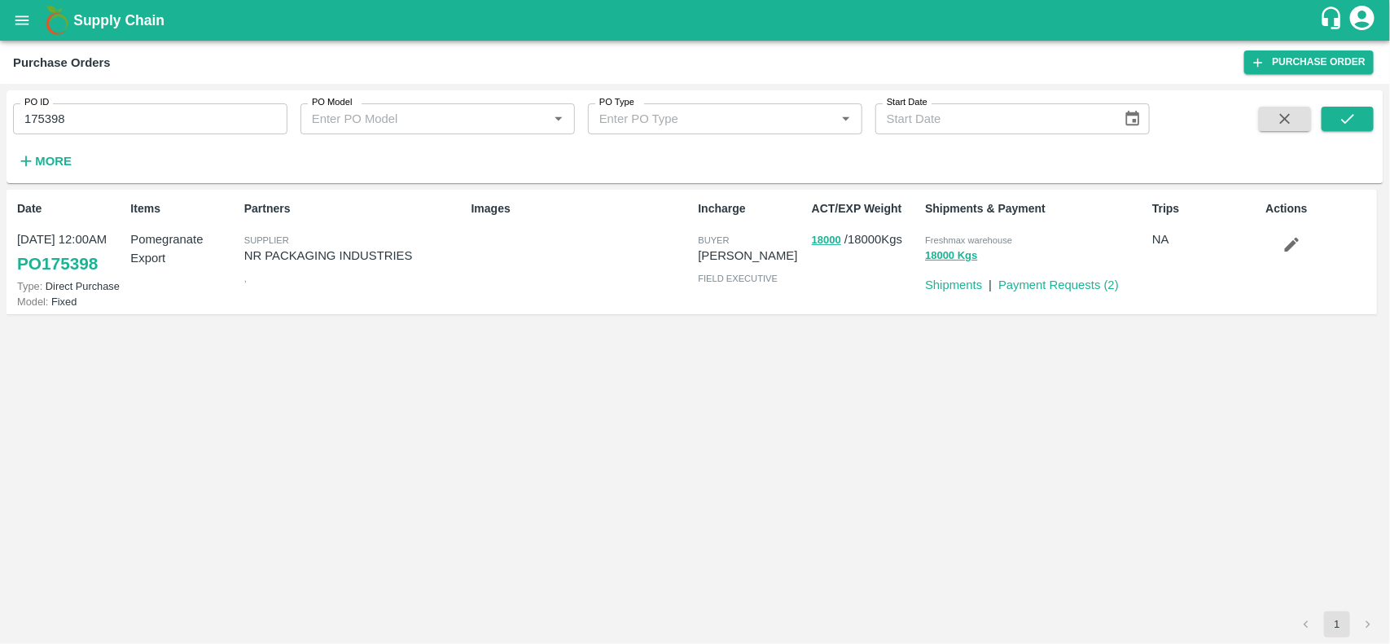
click at [269, 252] on p "NR PACKAGING INDUSTRIES" at bounding box center [354, 256] width 221 height 18
click at [218, 127] on input "175398" at bounding box center [150, 118] width 274 height 31
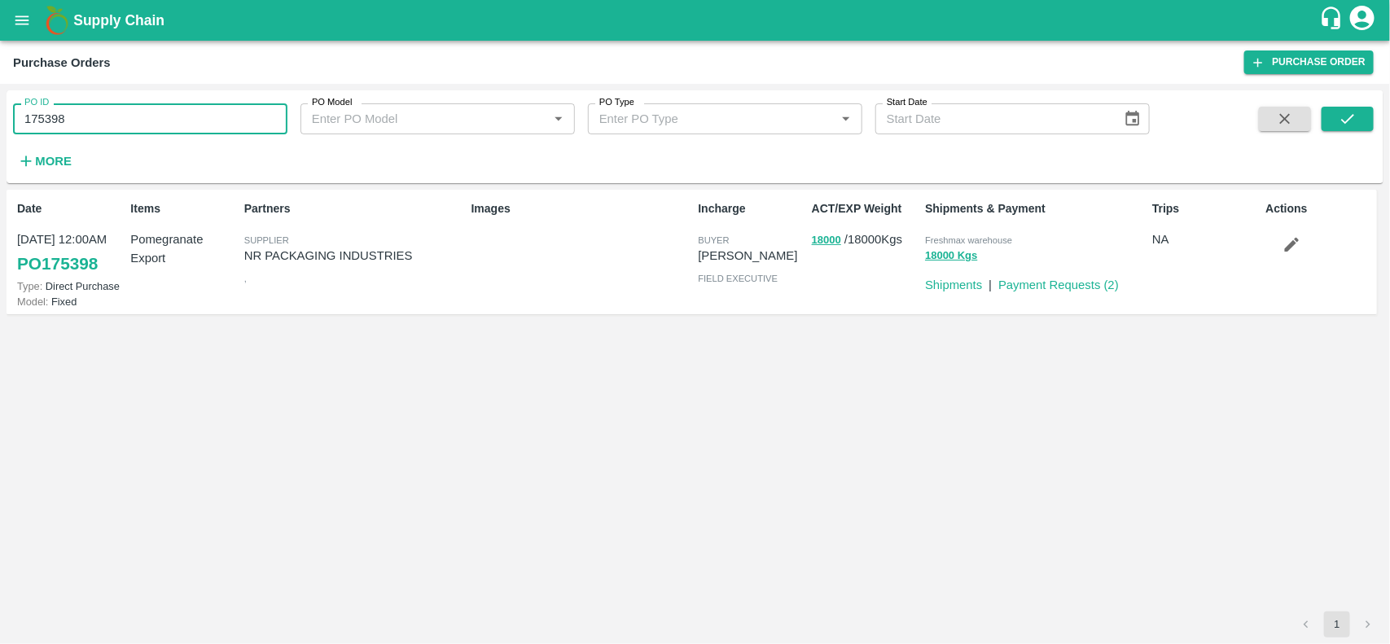
click at [218, 127] on input "175398" at bounding box center [150, 118] width 274 height 31
click at [160, 130] on input "175398" at bounding box center [150, 118] width 274 height 31
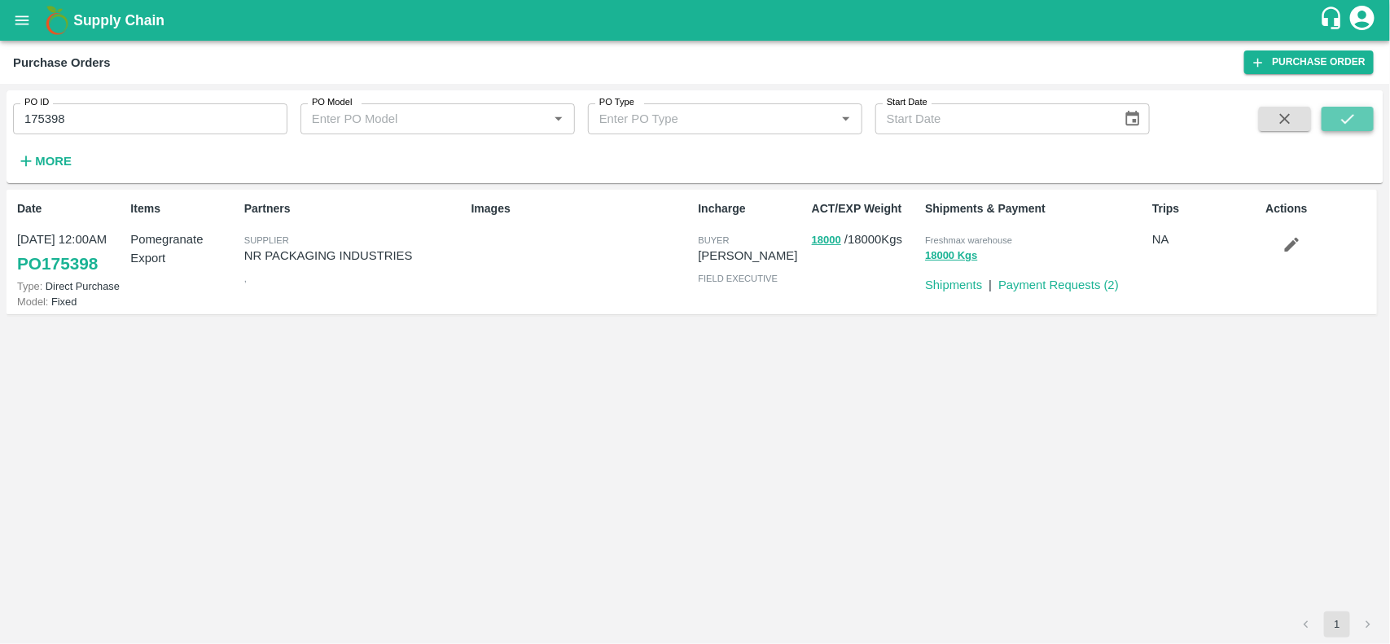
click at [1338, 118] on icon "submit" at bounding box center [1347, 119] width 18 height 18
click at [1343, 111] on icon "submit" at bounding box center [1347, 119] width 18 height 18
click at [818, 239] on button "18000" at bounding box center [826, 240] width 29 height 19
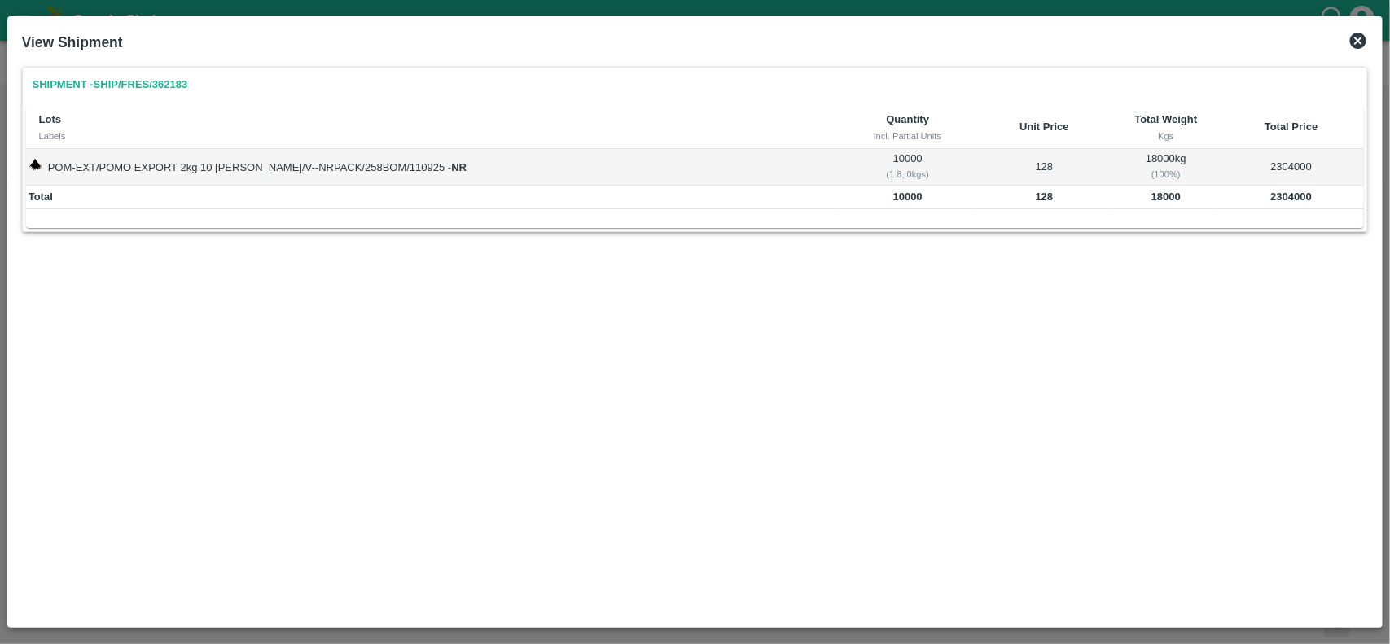
click at [1151, 195] on b "18000" at bounding box center [1165, 197] width 29 height 12
click at [1036, 198] on b "128" at bounding box center [1045, 197] width 18 height 12
click at [1356, 33] on icon at bounding box center [1358, 41] width 16 height 16
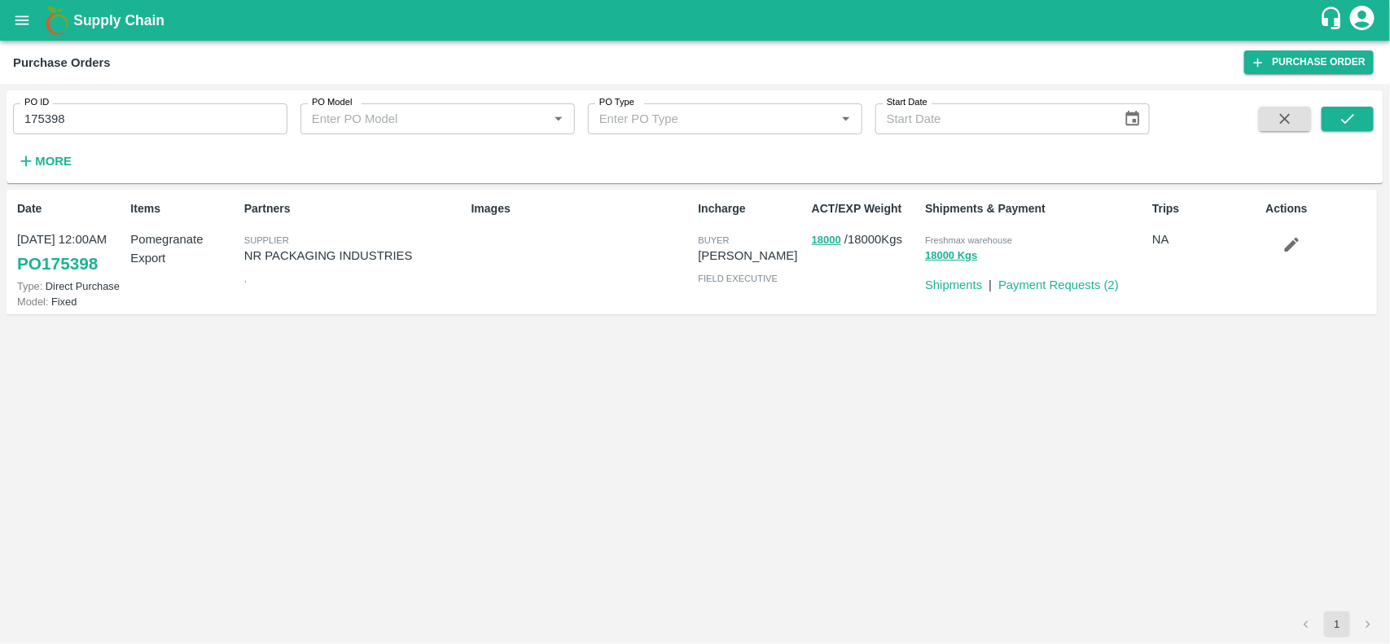
click at [243, 120] on input "175398" at bounding box center [150, 118] width 274 height 31
paste input "text"
click at [243, 120] on input "174602" at bounding box center [150, 118] width 274 height 31
click at [1348, 125] on icon "submit" at bounding box center [1347, 119] width 18 height 18
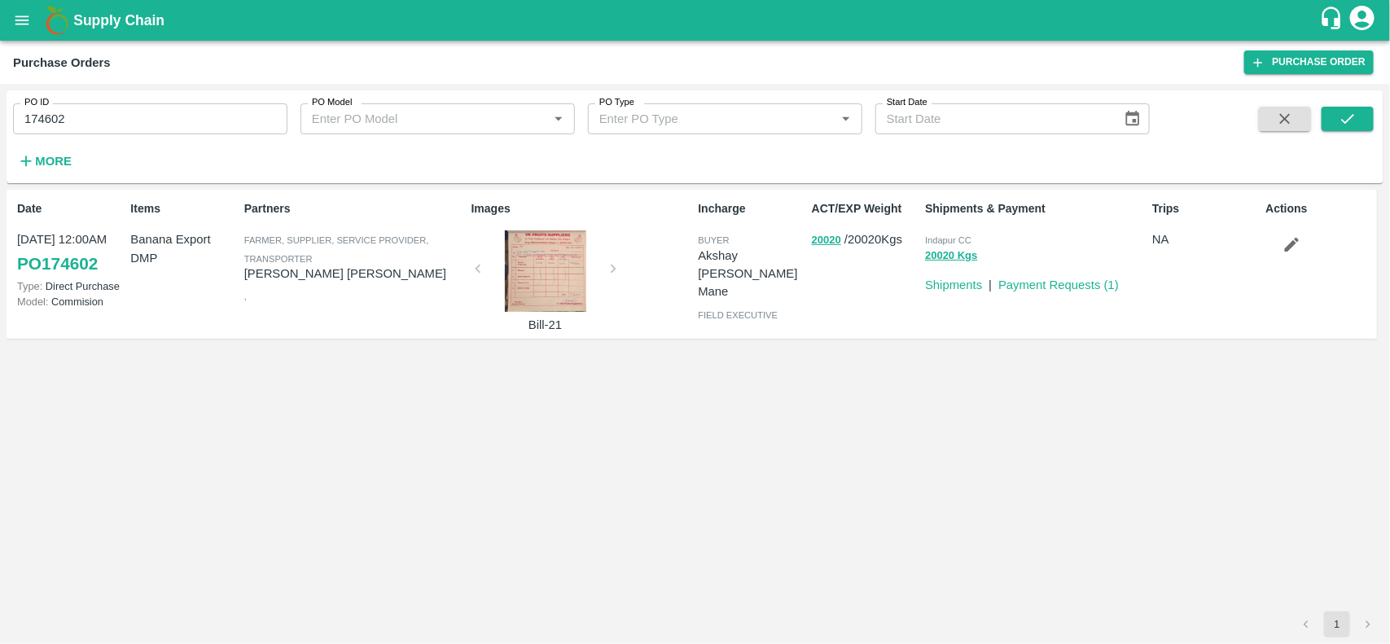
click at [265, 286] on div "Partners Farmer, Supplier, Service Provider, Transporter [PERSON_NAME] [PERSON_…" at bounding box center [351, 264] width 227 height 140
click at [300, 273] on p "[PERSON_NAME] [PERSON_NAME]" at bounding box center [354, 274] width 221 height 18
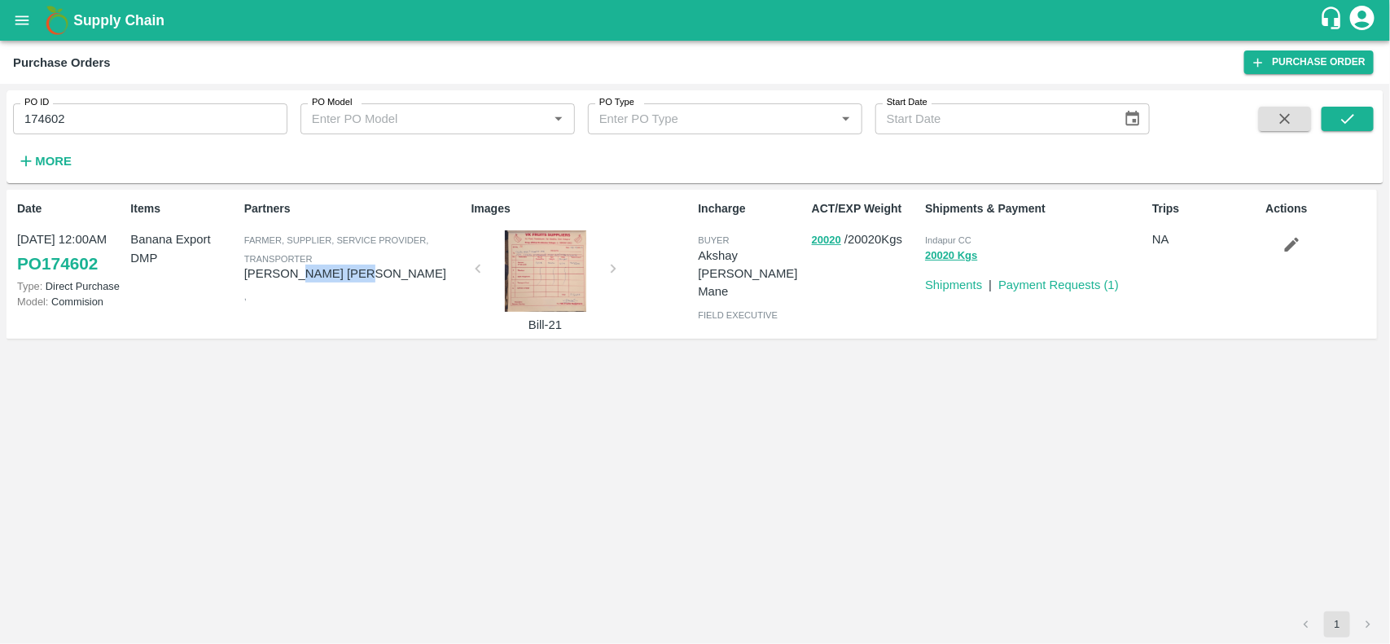
click at [300, 273] on p "[PERSON_NAME] [PERSON_NAME]" at bounding box center [354, 274] width 221 height 18
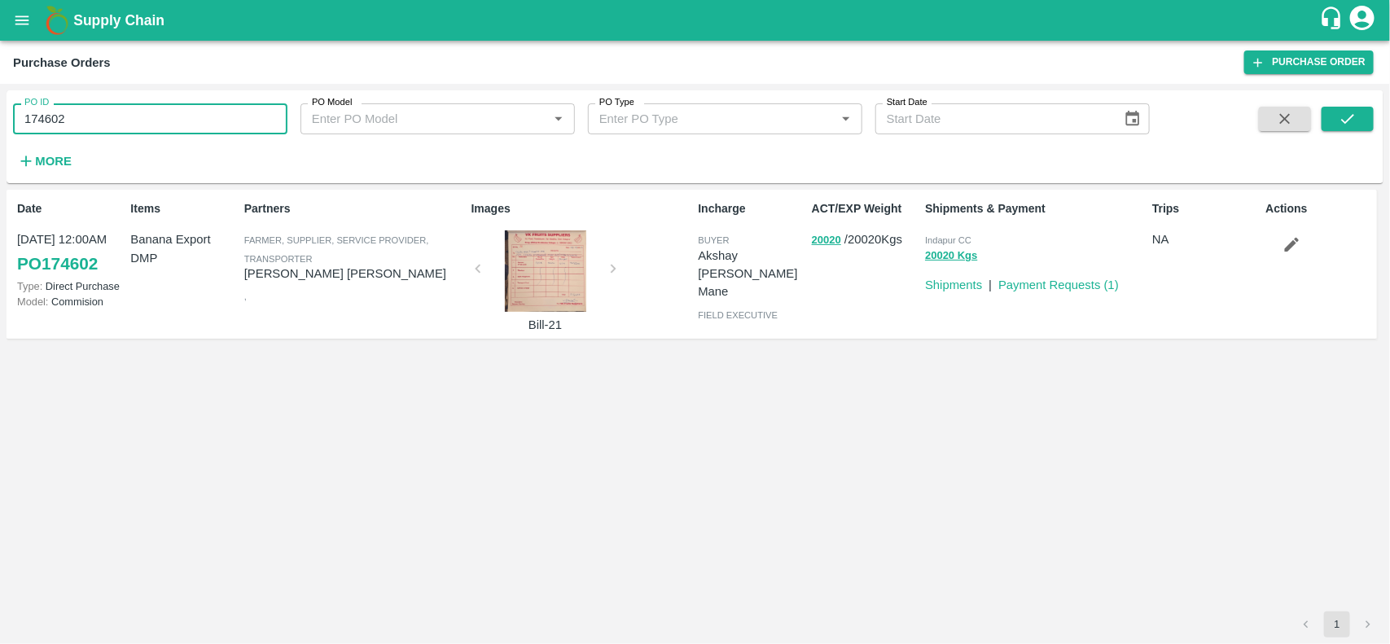
click at [185, 107] on input "174602" at bounding box center [150, 118] width 274 height 31
click at [152, 122] on input "174602" at bounding box center [150, 118] width 274 height 31
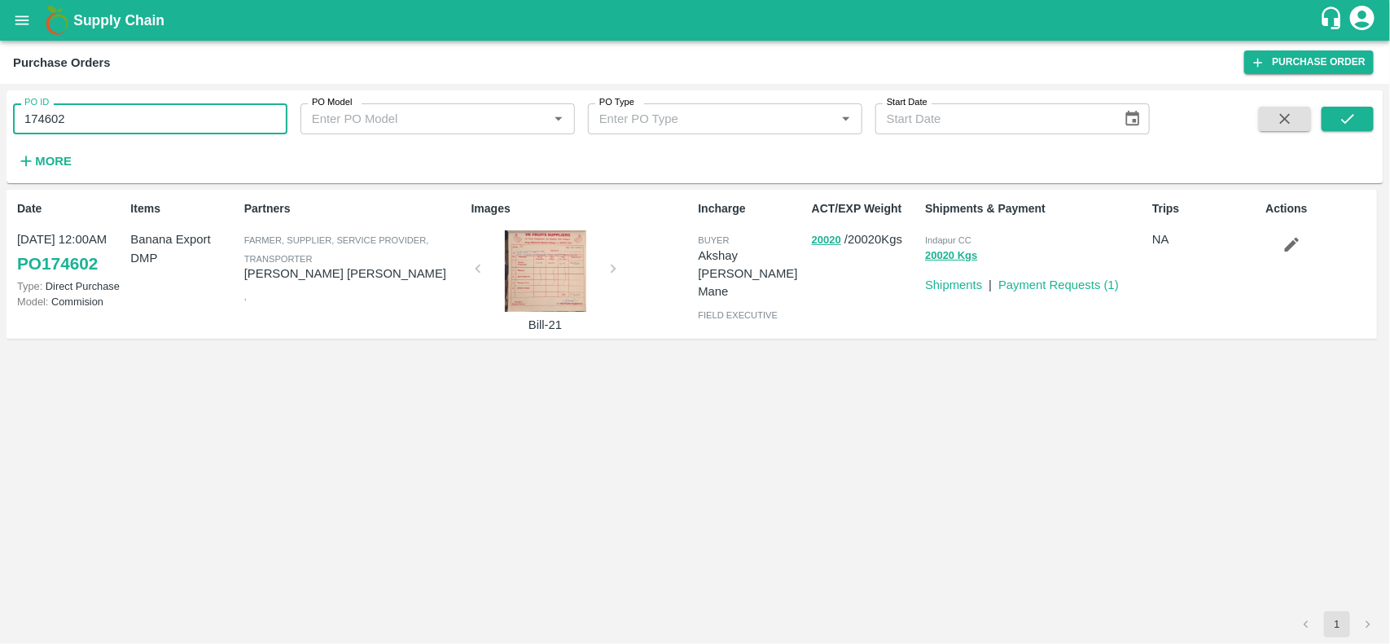
click at [152, 122] on input "174602" at bounding box center [150, 118] width 274 height 31
click at [828, 236] on button "20020" at bounding box center [826, 240] width 29 height 19
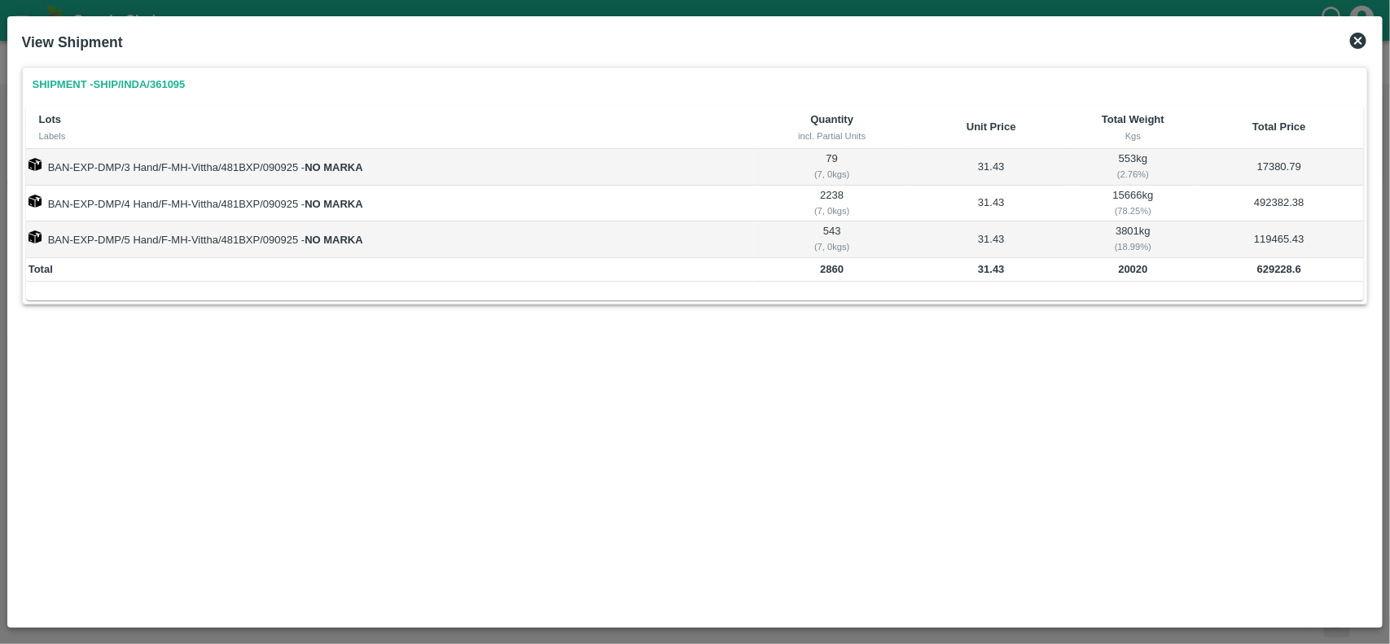
click at [978, 273] on td "31.43" at bounding box center [990, 270] width 161 height 24
click at [1358, 47] on icon at bounding box center [1358, 41] width 16 height 16
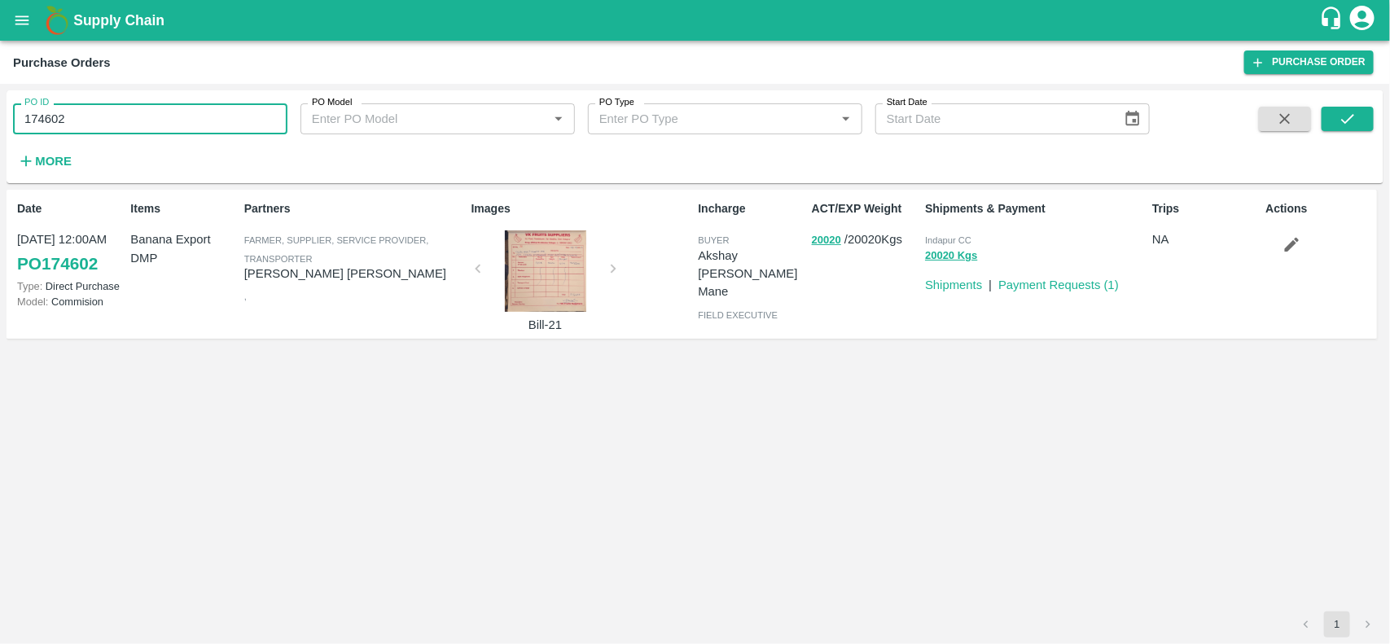
click at [151, 132] on input "174602" at bounding box center [150, 118] width 274 height 31
paste input "text"
type input "174591"
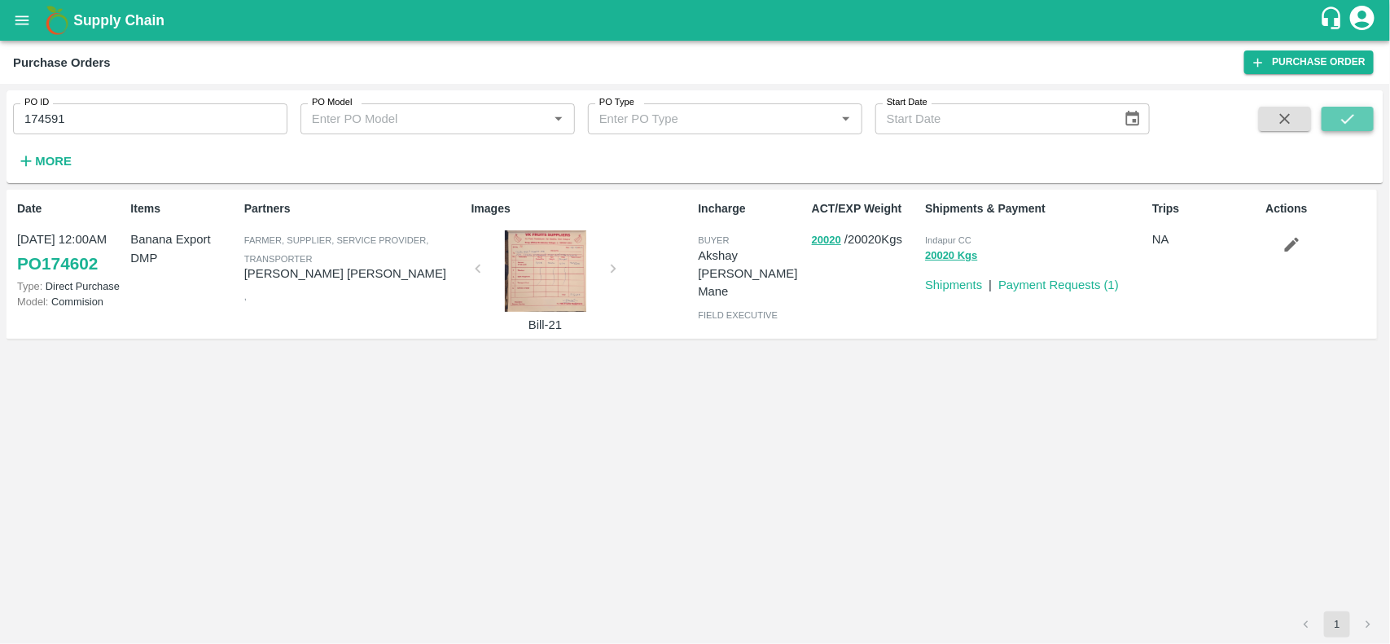
click at [1356, 112] on icon "submit" at bounding box center [1347, 119] width 18 height 18
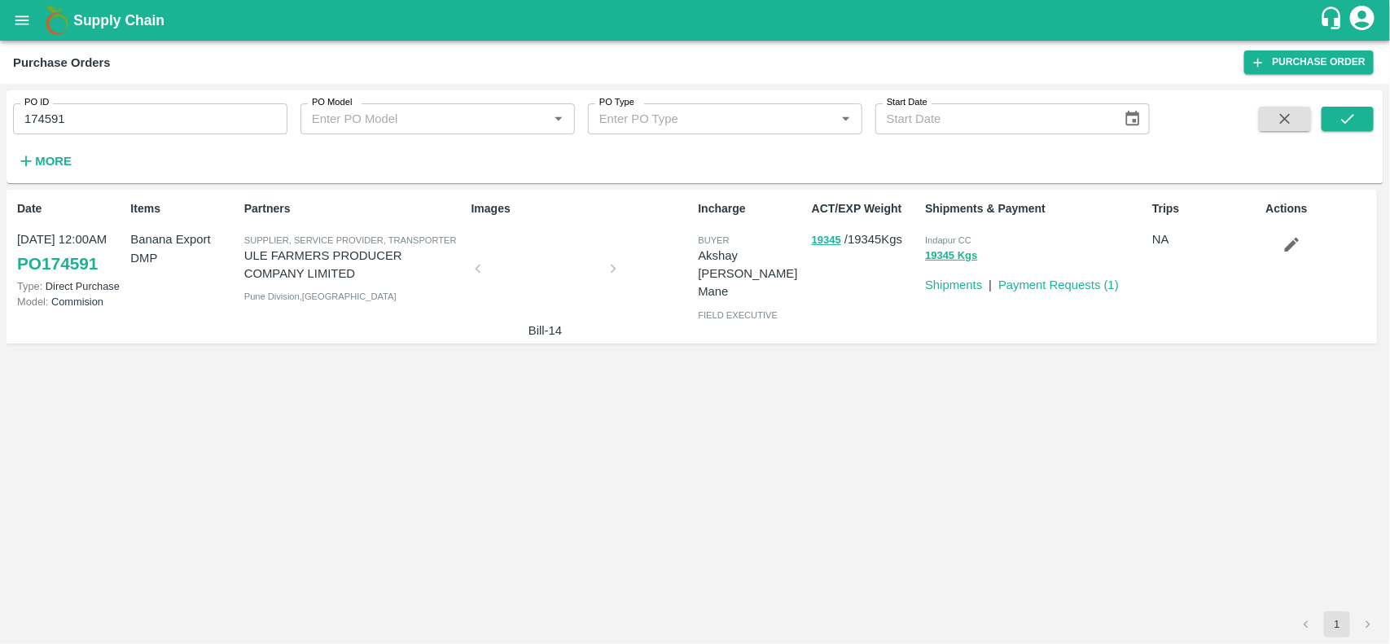
click at [350, 254] on p "ULE FARMERS PRODUCER COMPANY LIMITED" at bounding box center [354, 265] width 221 height 37
click at [130, 124] on input "174591" at bounding box center [150, 118] width 274 height 31
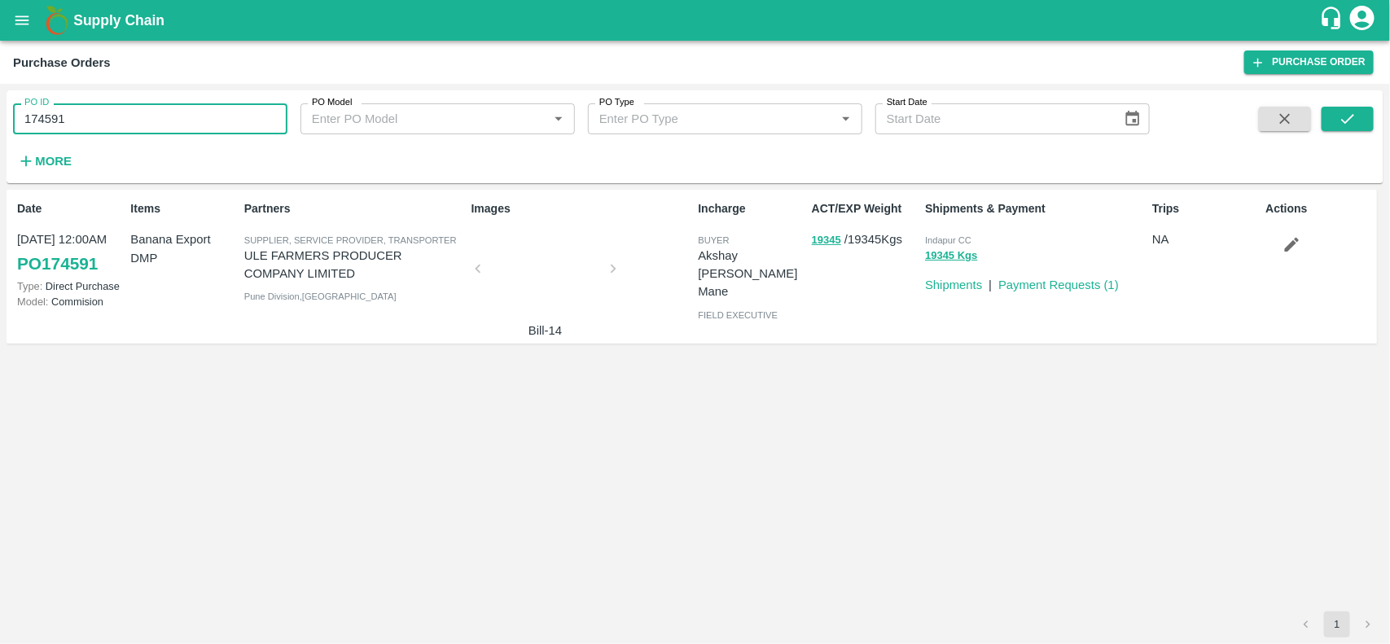
click at [130, 124] on input "174591" at bounding box center [150, 118] width 274 height 31
click at [157, 234] on p "Banana Export DMP" at bounding box center [183, 248] width 107 height 37
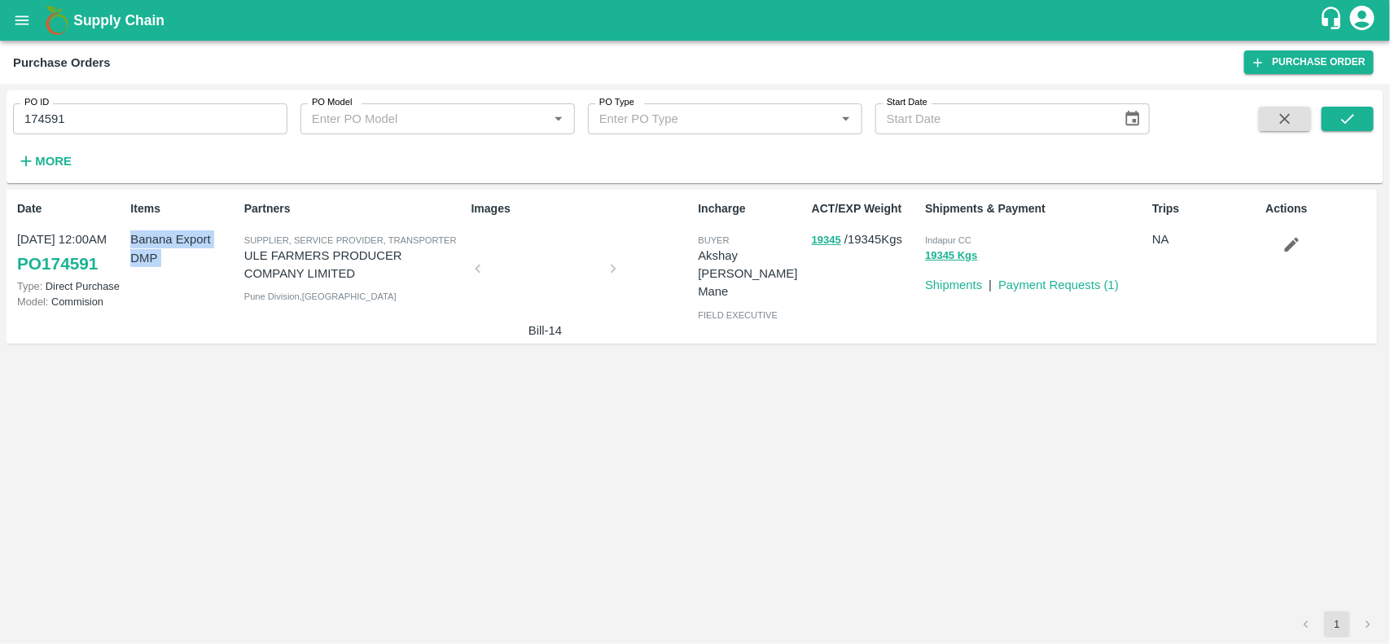
click at [157, 234] on p "Banana Export DMP" at bounding box center [183, 248] width 107 height 37
click at [835, 242] on button "19345" at bounding box center [826, 240] width 29 height 19
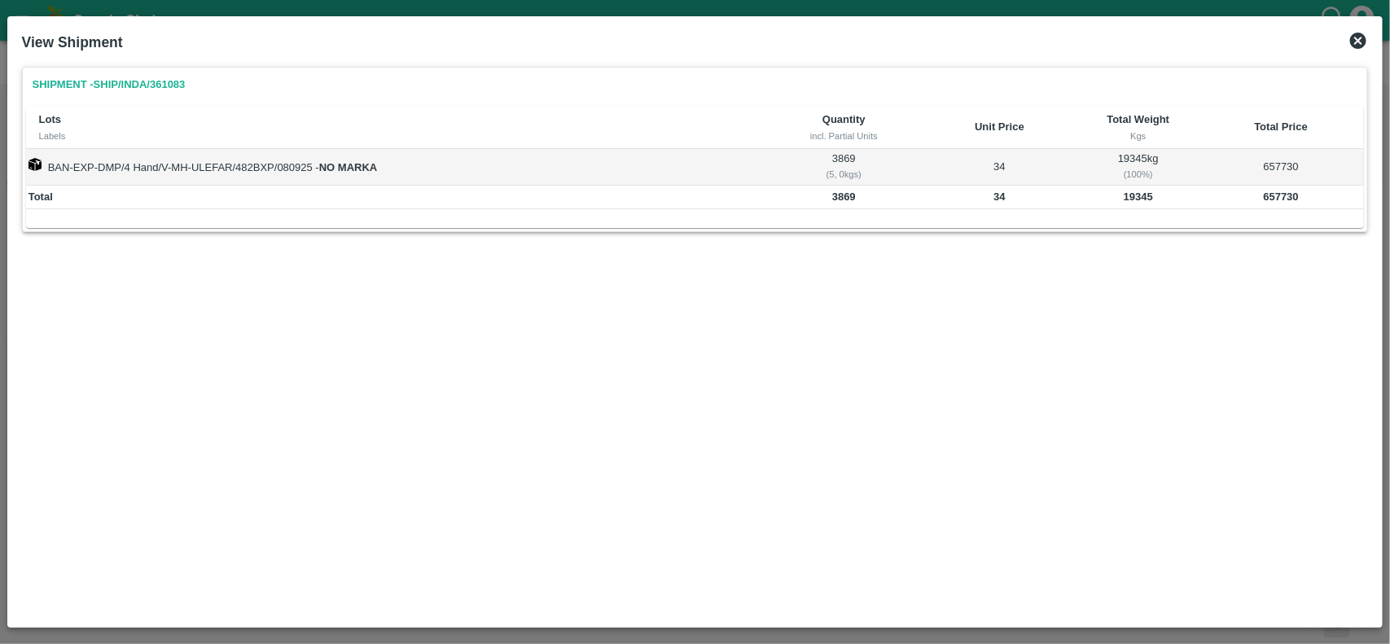
click at [1130, 205] on td "19345" at bounding box center [1139, 198] width 120 height 24
click at [998, 196] on b "34" at bounding box center [998, 197] width 11 height 12
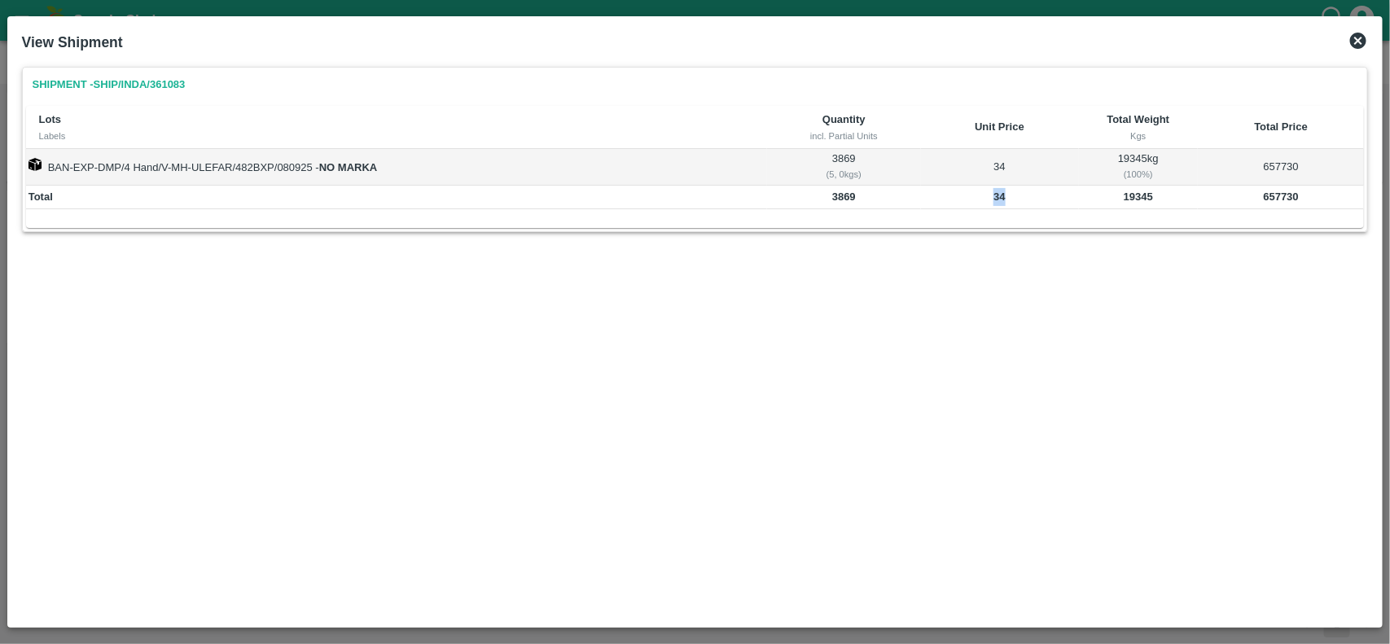
click at [1353, 39] on icon at bounding box center [1358, 41] width 16 height 16
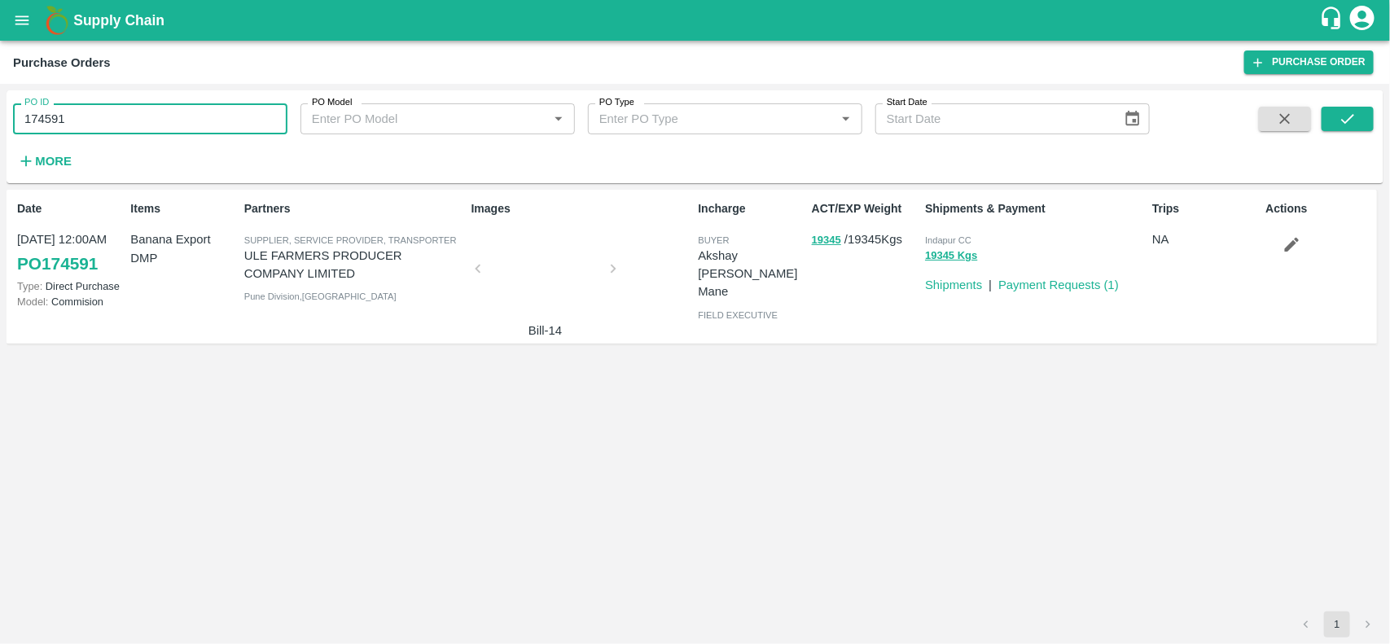
click at [138, 120] on input "174591" at bounding box center [150, 118] width 274 height 31
paste input "text"
click at [138, 120] on input "174591" at bounding box center [150, 118] width 274 height 31
type input "174456"
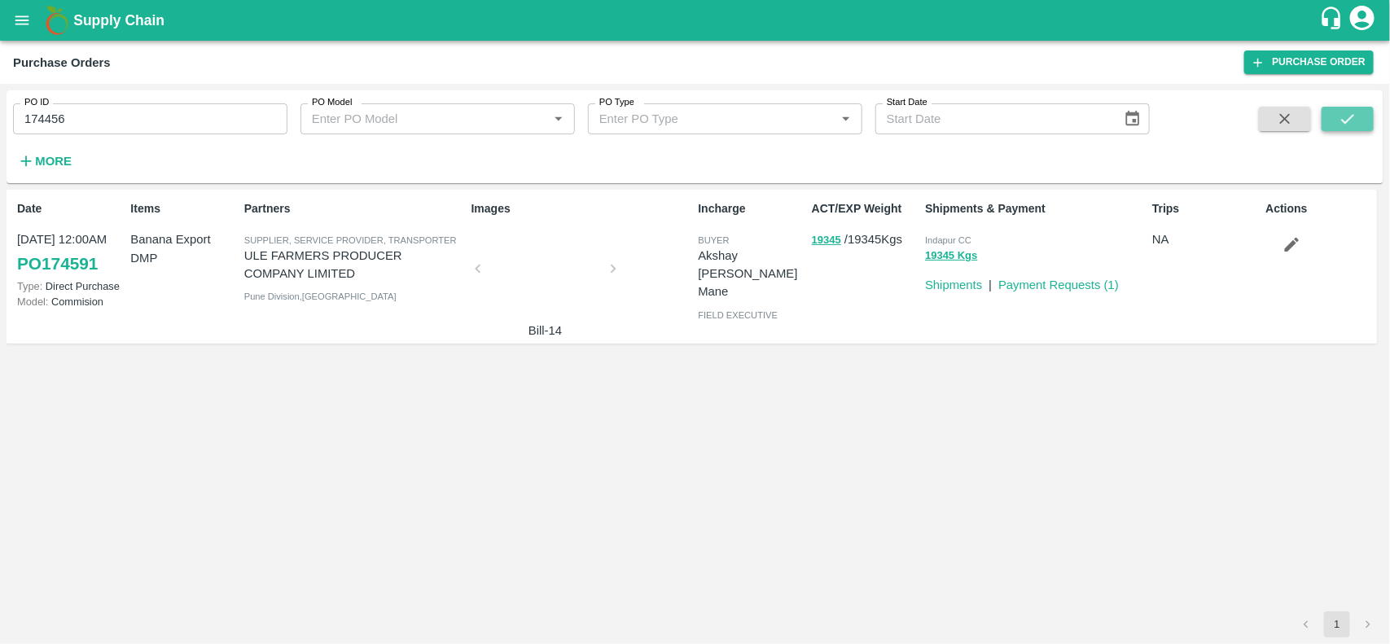
click at [1360, 108] on button "submit" at bounding box center [1347, 119] width 52 height 24
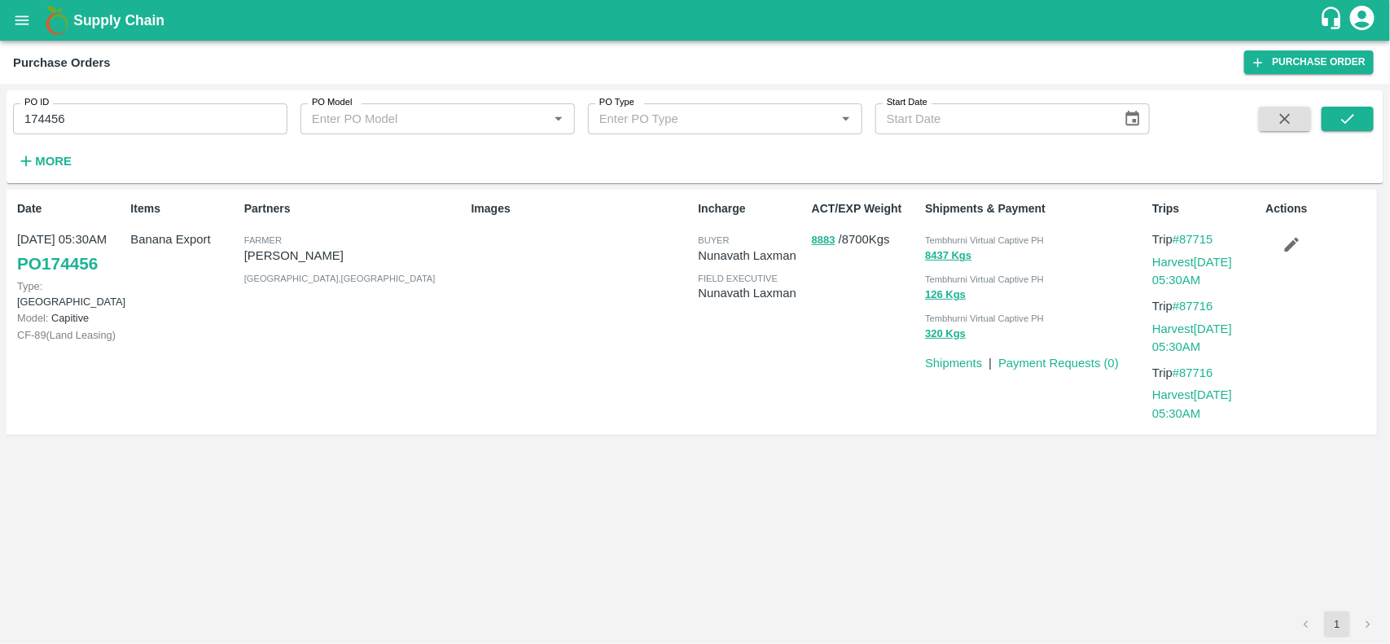
click at [151, 116] on input "174456" at bounding box center [150, 118] width 274 height 31
click at [994, 235] on span "Tembhurni Virtual Captive PH" at bounding box center [984, 240] width 119 height 10
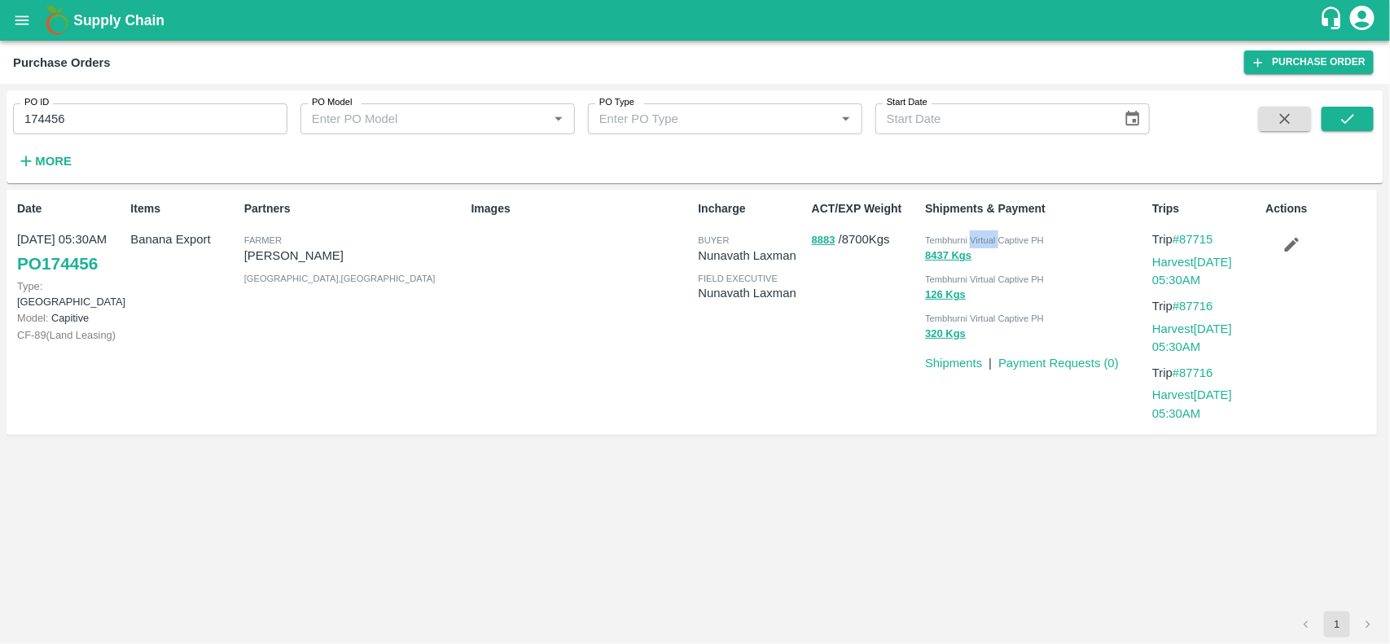
click at [994, 235] on span "Tembhurni Virtual Captive PH" at bounding box center [984, 240] width 119 height 10
click at [830, 238] on button "8883" at bounding box center [824, 240] width 24 height 19
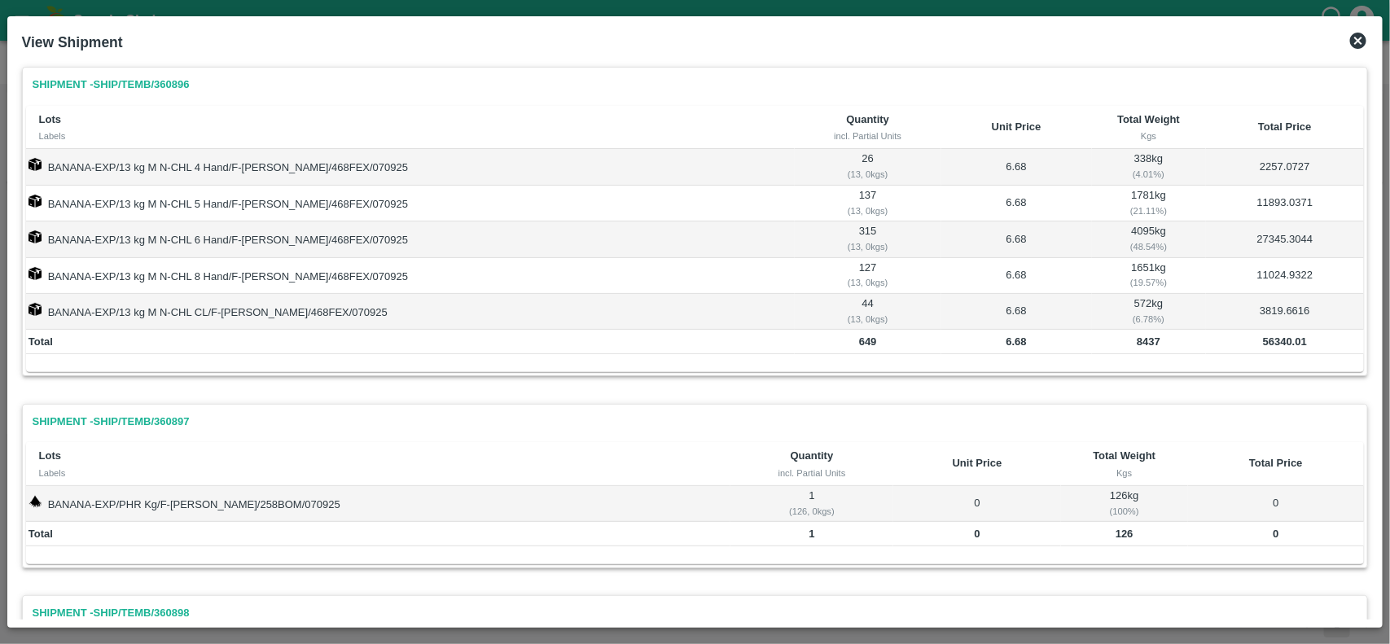
click at [1351, 39] on icon at bounding box center [1358, 41] width 16 height 16
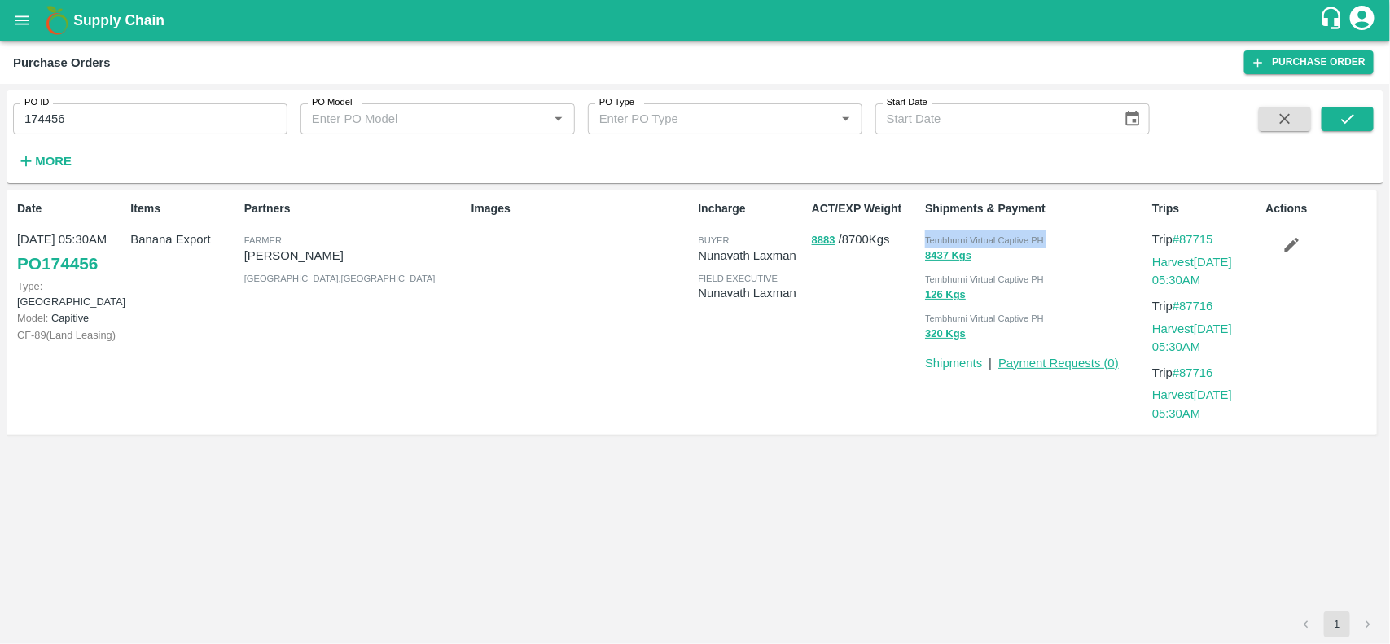
click at [1022, 359] on link "Payment Requests ( 0 )" at bounding box center [1058, 363] width 120 height 13
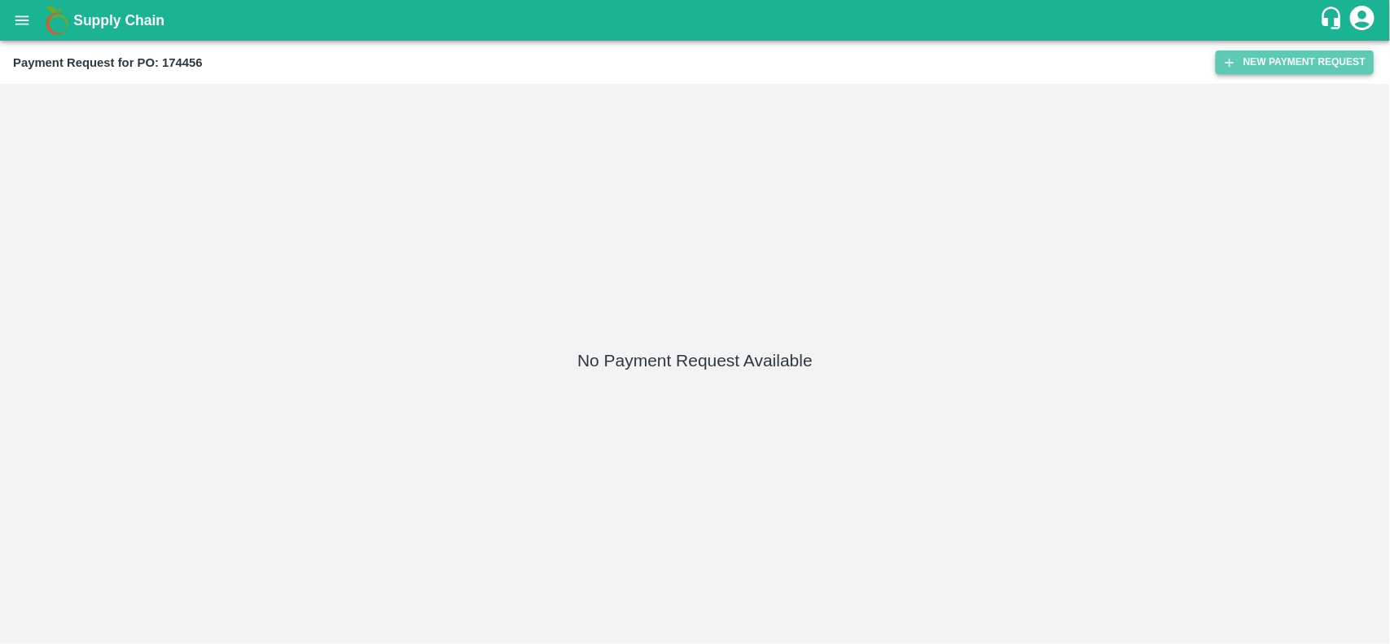
click at [1291, 58] on button "New Payment Request" at bounding box center [1295, 62] width 158 height 24
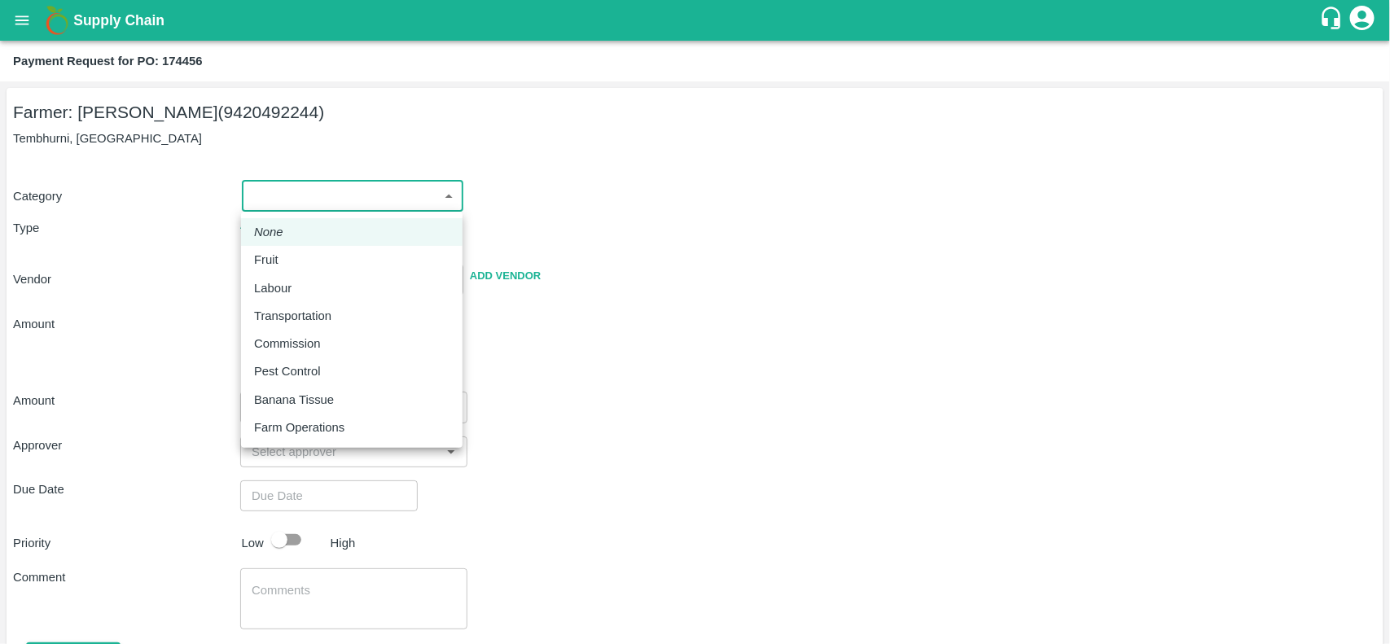
click at [305, 192] on body "Supply Chain Payment Request for PO: 174456 Farmer: Sharada Ramesh Shinde (9420…" at bounding box center [695, 322] width 1390 height 644
click at [250, 263] on li "Fruit" at bounding box center [351, 260] width 221 height 28
type input "1"
radio input "true"
type input "Sharada Ramesh Shinde - 9420492244(Farmer)"
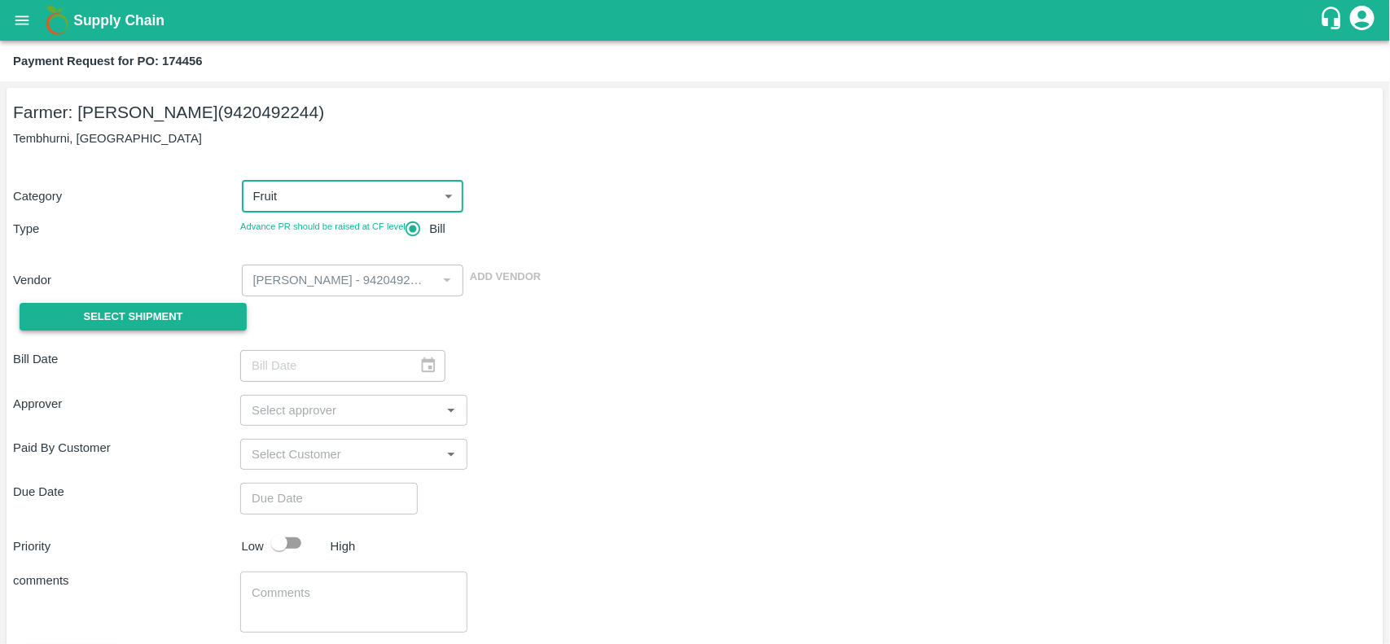
click at [141, 309] on span "Select Shipment" at bounding box center [133, 317] width 99 height 19
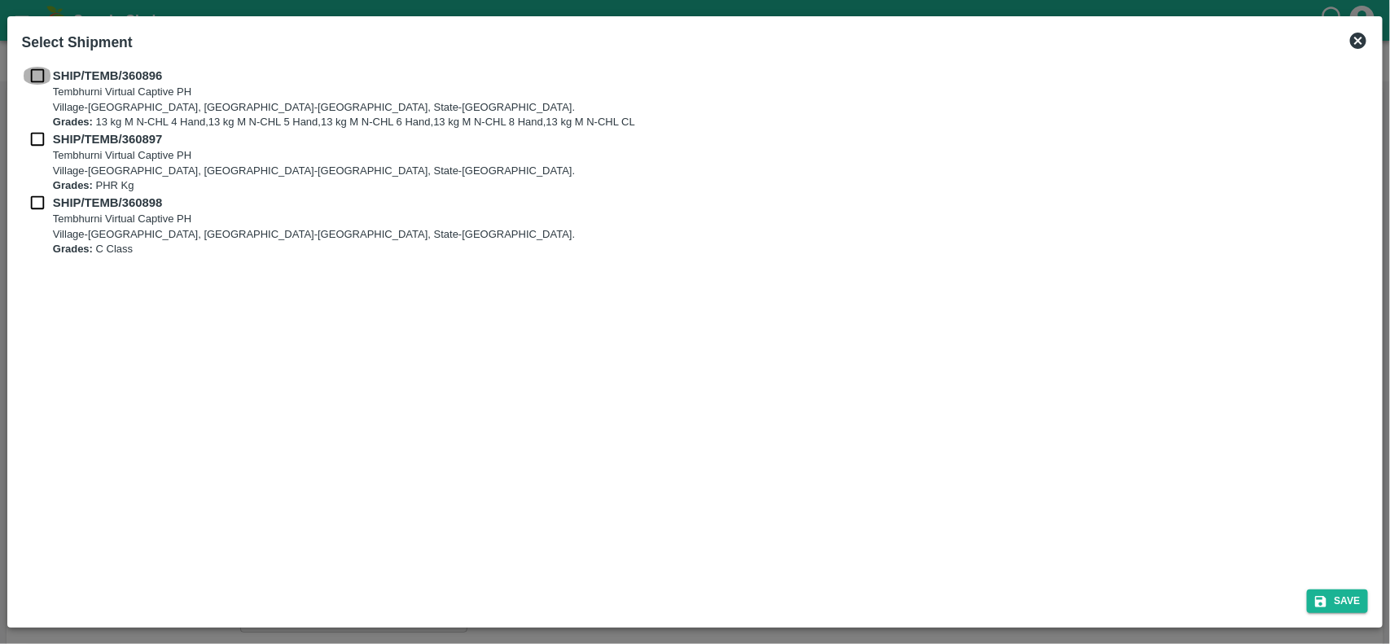
click at [33, 74] on input "checkbox" at bounding box center [37, 76] width 31 height 18
checkbox input "true"
click at [41, 143] on input "checkbox" at bounding box center [37, 139] width 31 height 18
checkbox input "true"
click at [38, 197] on input "checkbox" at bounding box center [37, 203] width 31 height 18
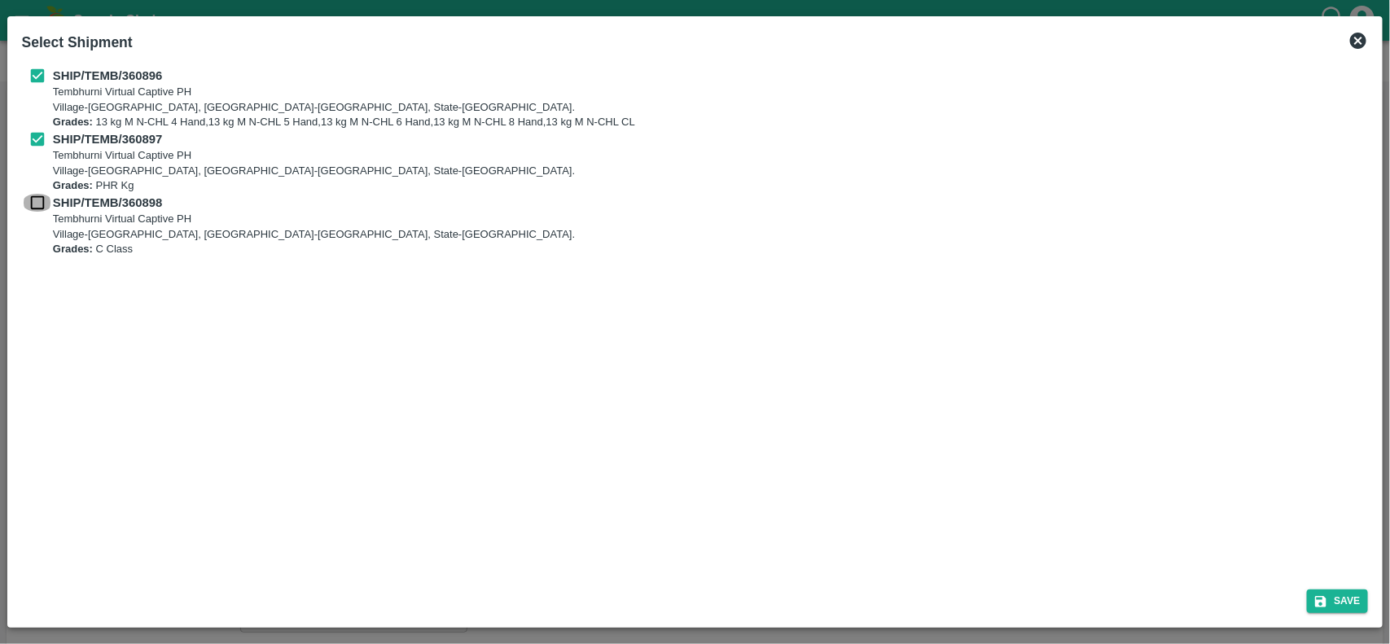
checkbox input "true"
click at [1342, 603] on button "Save" at bounding box center [1338, 601] width 62 height 24
type input "07/09/2025"
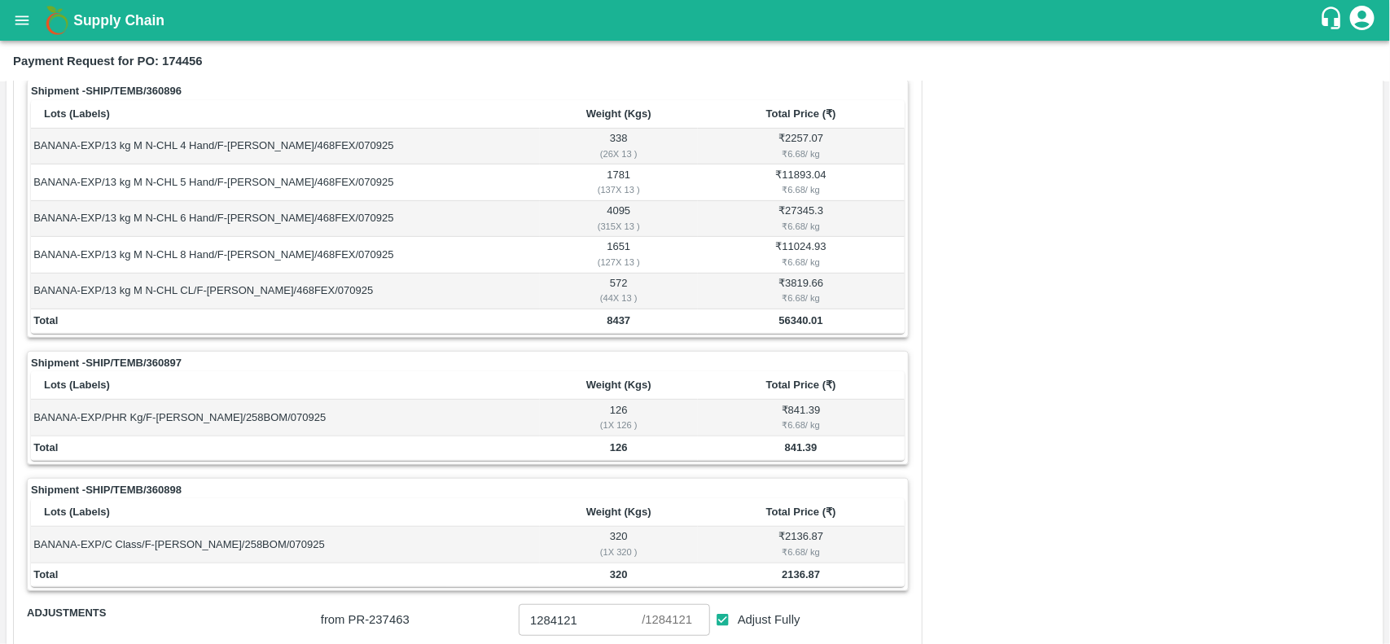
scroll to position [258, 0]
click at [611, 312] on td "8437" at bounding box center [619, 322] width 158 height 24
copy b "8437"
click at [611, 312] on td "8437" at bounding box center [619, 322] width 158 height 24
click at [778, 506] on th "Total Price (₹)" at bounding box center [801, 513] width 207 height 28
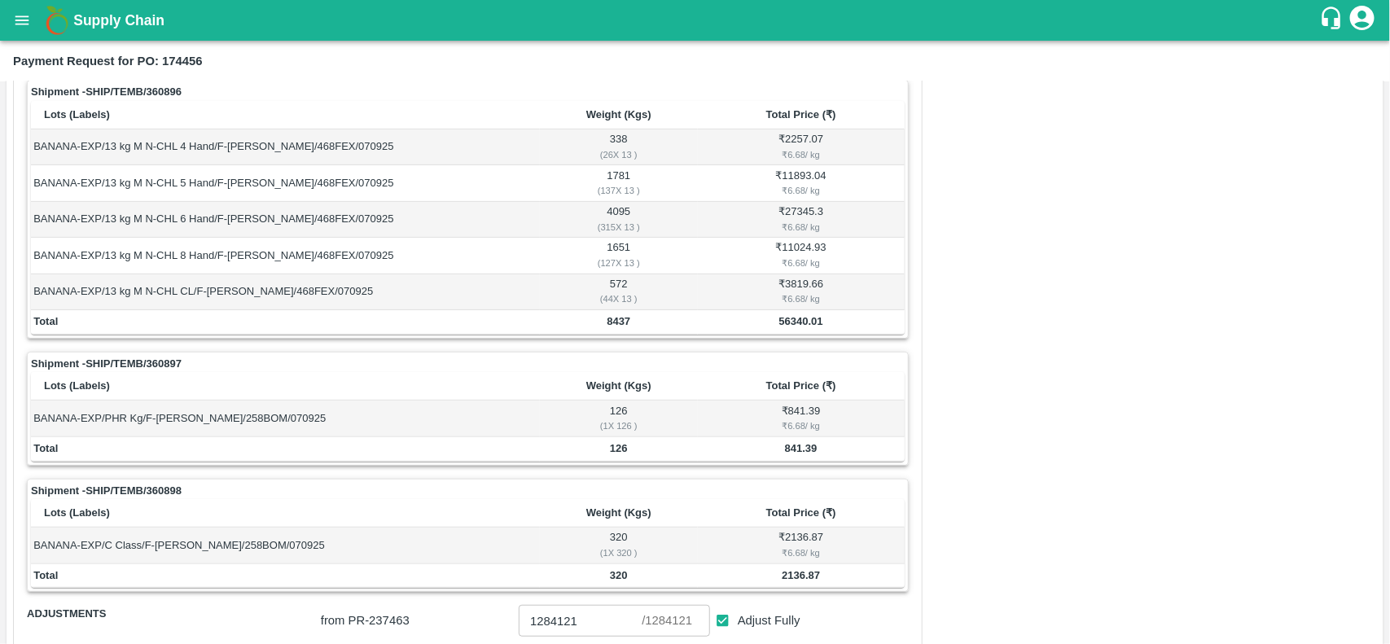
scroll to position [422, 0]
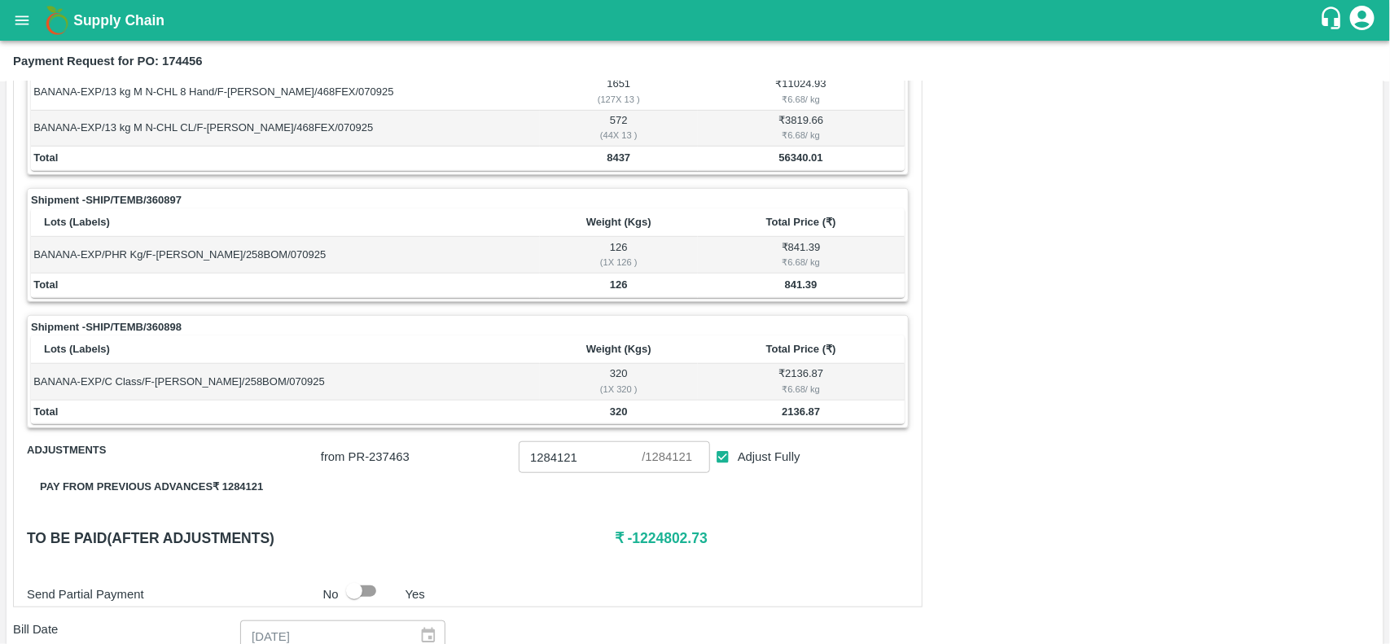
click at [610, 281] on b "126" at bounding box center [619, 284] width 18 height 12
copy b "126"
click at [610, 281] on b "126" at bounding box center [619, 284] width 18 height 12
click at [612, 421] on td "320" at bounding box center [619, 413] width 158 height 24
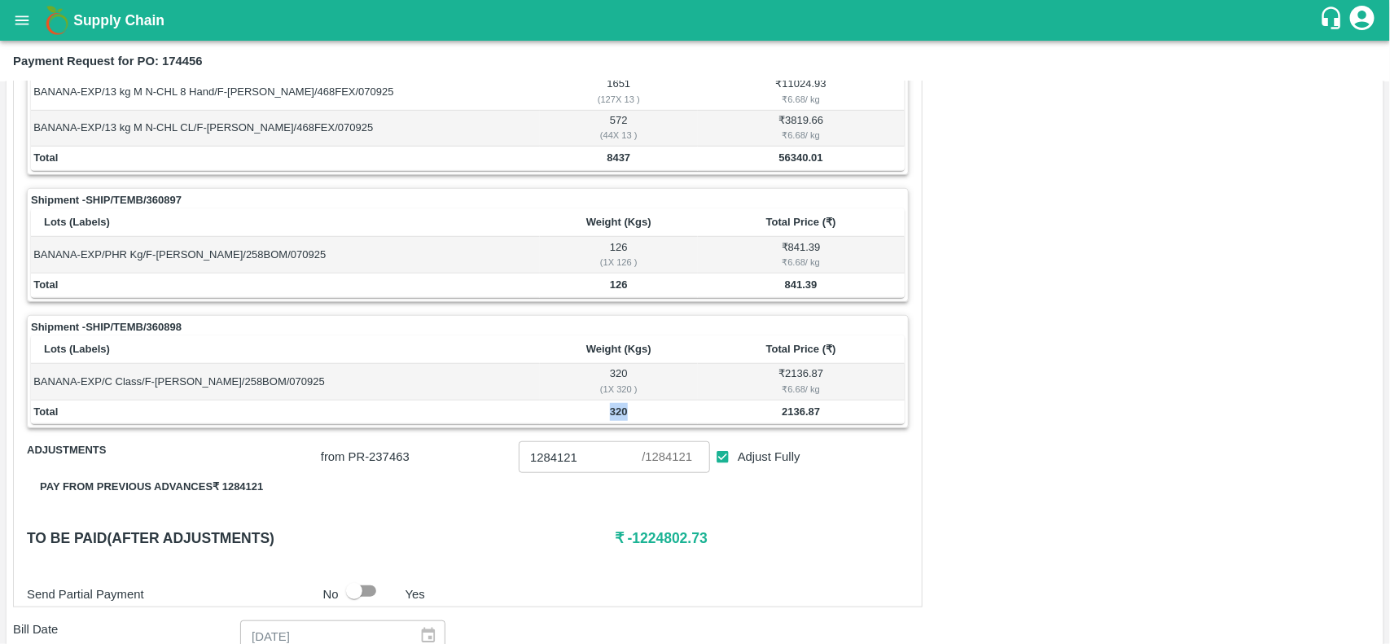
copy b "320"
click at [612, 421] on td "320" at bounding box center [619, 413] width 158 height 24
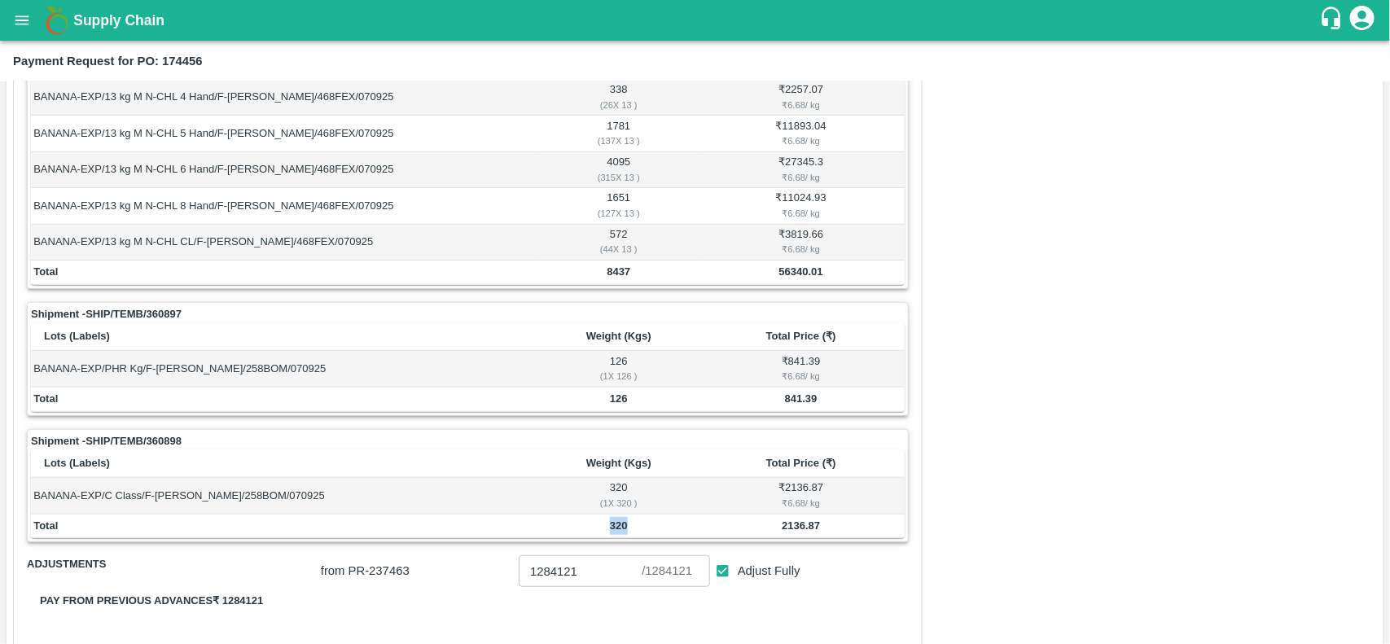
scroll to position [305, 0]
click at [799, 275] on b "56340.01" at bounding box center [801, 274] width 44 height 12
copy b "56340.01"
click at [799, 275] on b "56340.01" at bounding box center [801, 274] width 44 height 12
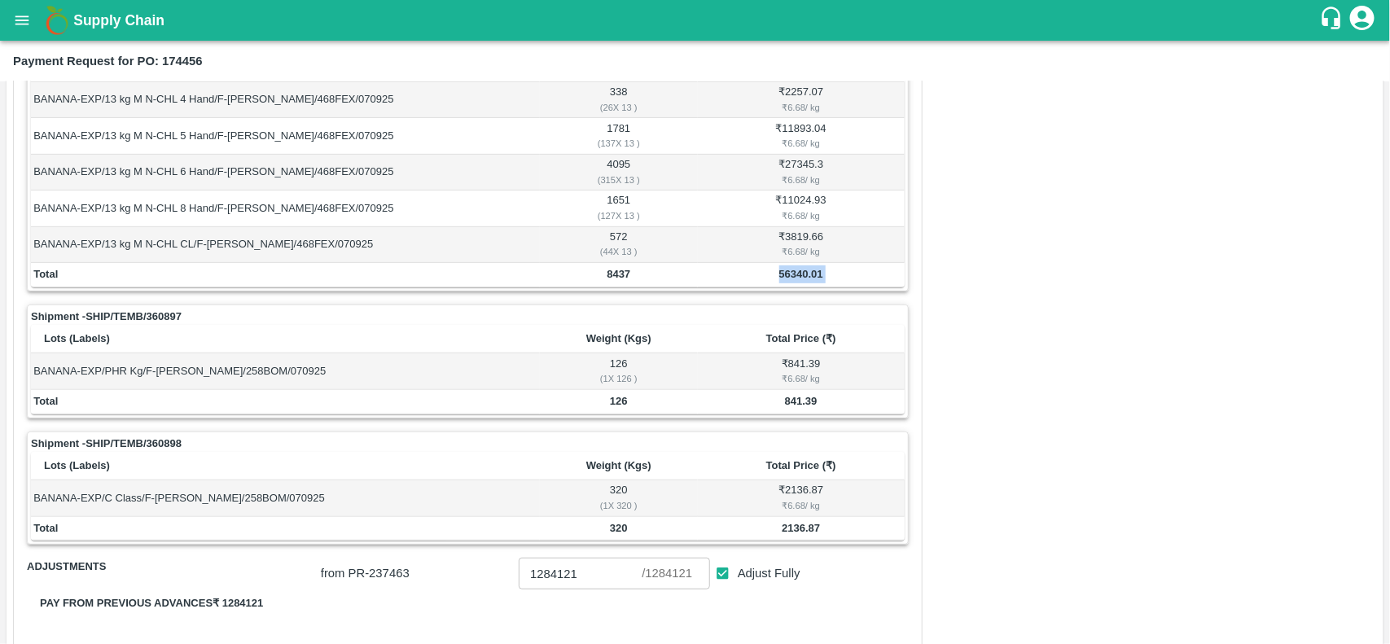
copy b "56340.01"
click at [786, 400] on b "841.39" at bounding box center [801, 401] width 33 height 12
copy b "841.39"
click at [786, 400] on b "841.39" at bounding box center [801, 401] width 33 height 12
copy b "841.39"
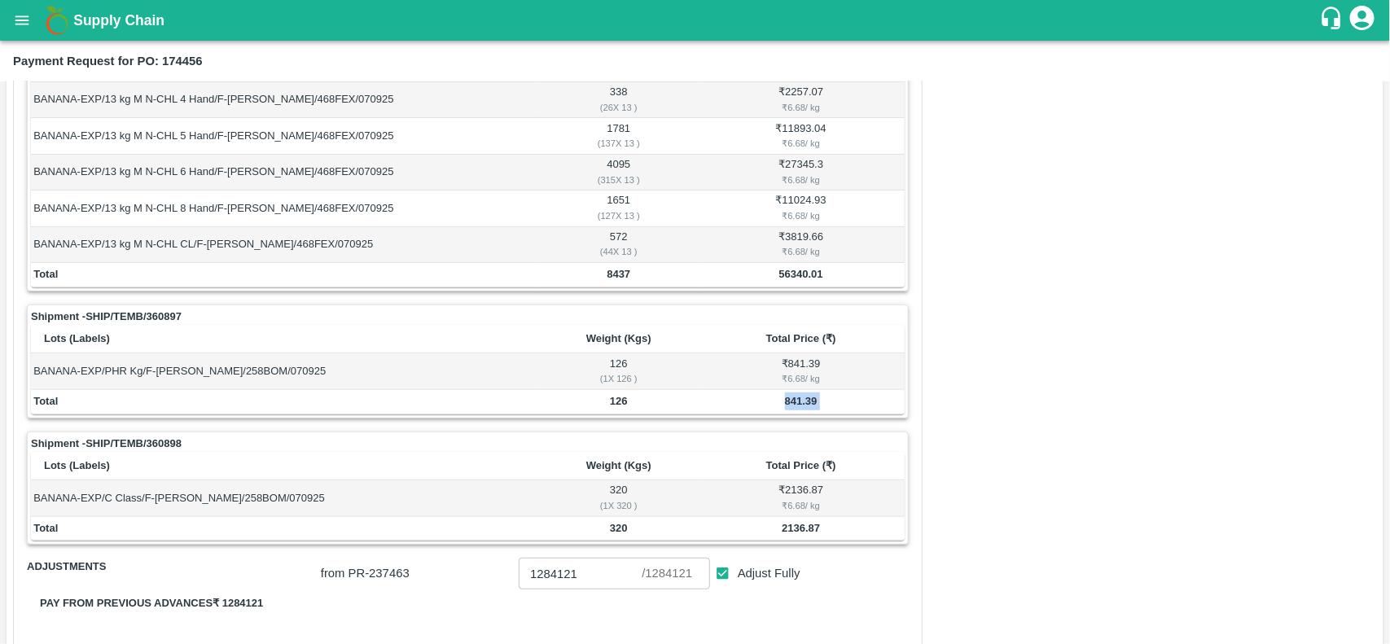
click at [786, 400] on b "841.39" at bounding box center [801, 401] width 33 height 12
click at [792, 527] on b "2136.87" at bounding box center [801, 528] width 38 height 12
copy b "2136.87"
click at [792, 527] on b "2136.87" at bounding box center [801, 528] width 38 height 12
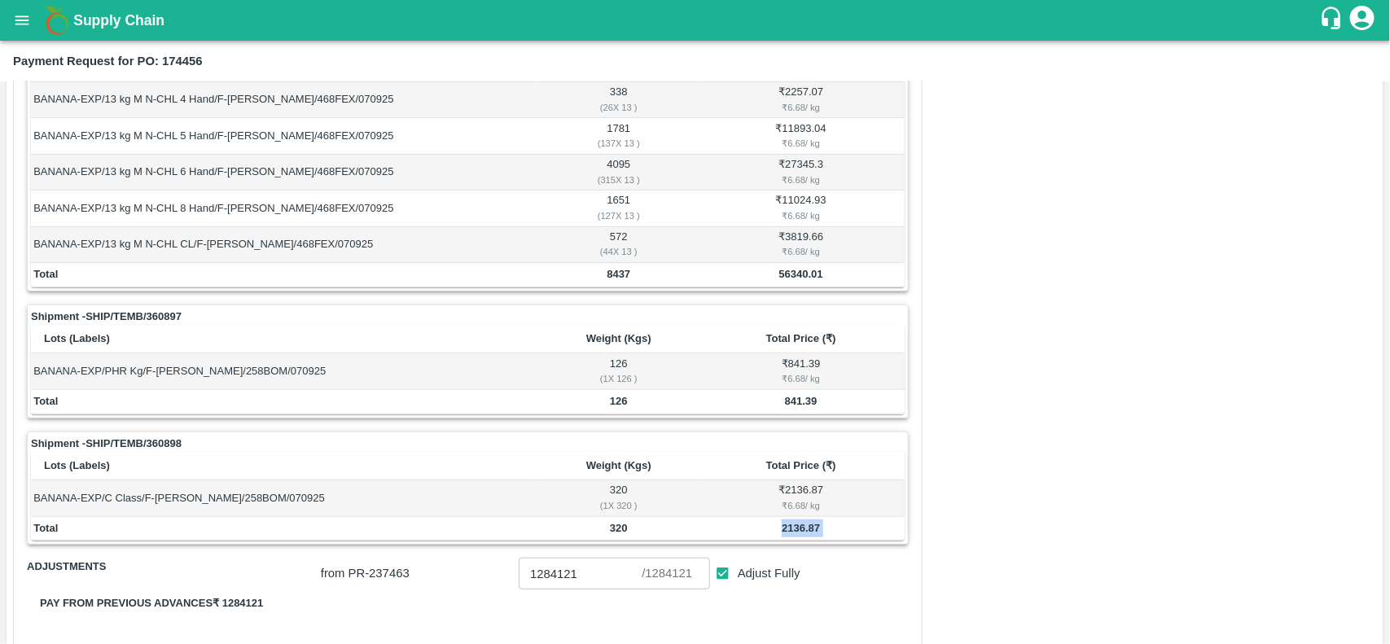
scroll to position [353, 0]
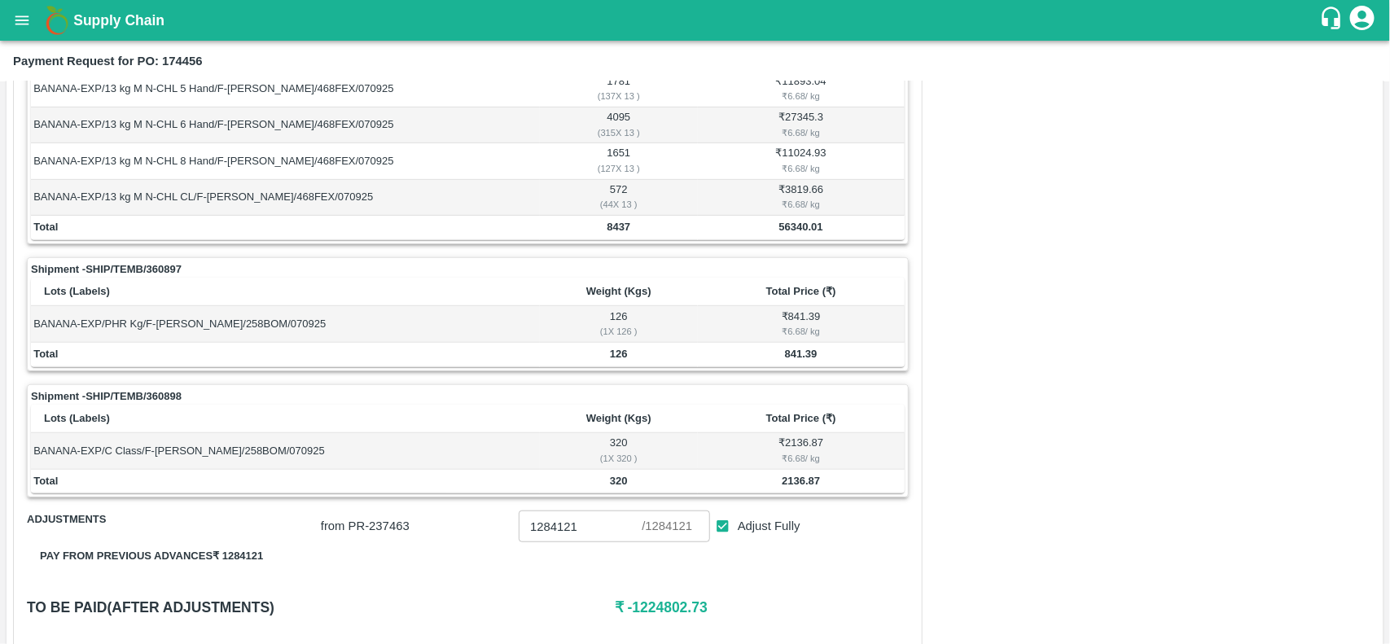
click at [771, 228] on td "56340.01" at bounding box center [801, 228] width 207 height 24
copy b "56340.01"
click at [771, 228] on td "56340.01" at bounding box center [801, 228] width 207 height 24
click at [808, 348] on td "841.39" at bounding box center [801, 355] width 207 height 24
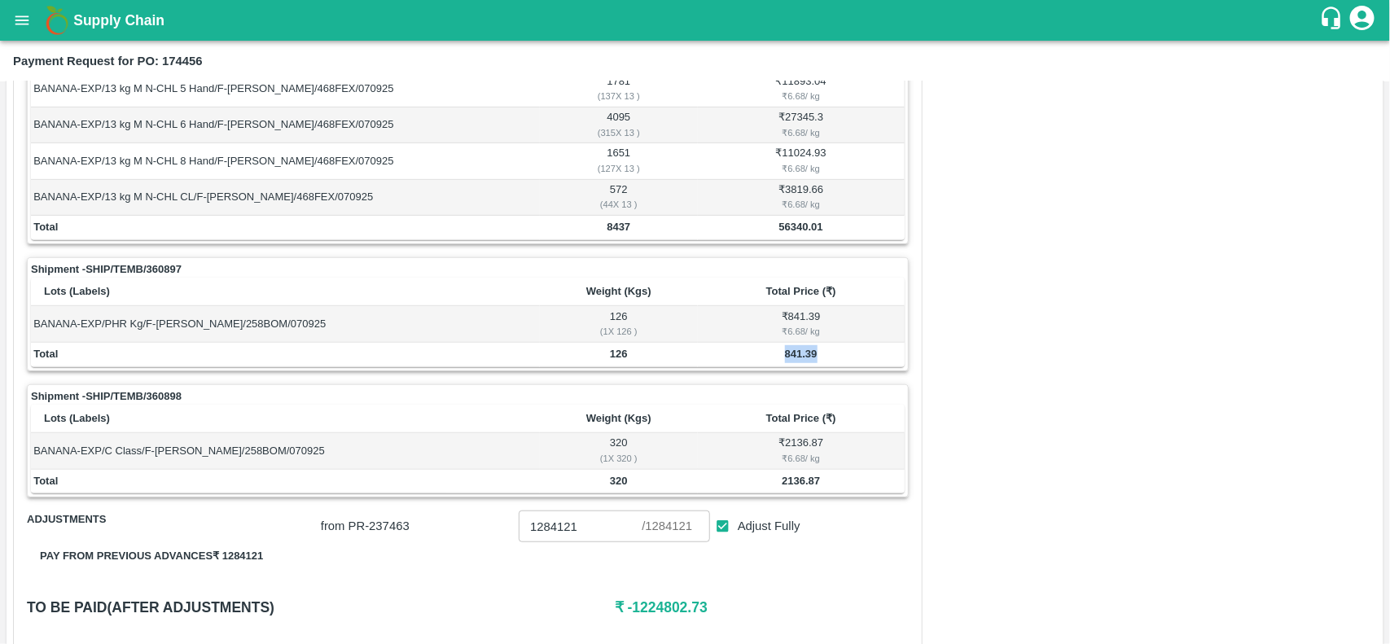
copy b "841.39"
click at [808, 348] on td "841.39" at bounding box center [801, 355] width 207 height 24
click at [795, 487] on b "2136.87" at bounding box center [801, 481] width 38 height 12
